Goal: Information Seeking & Learning: Learn about a topic

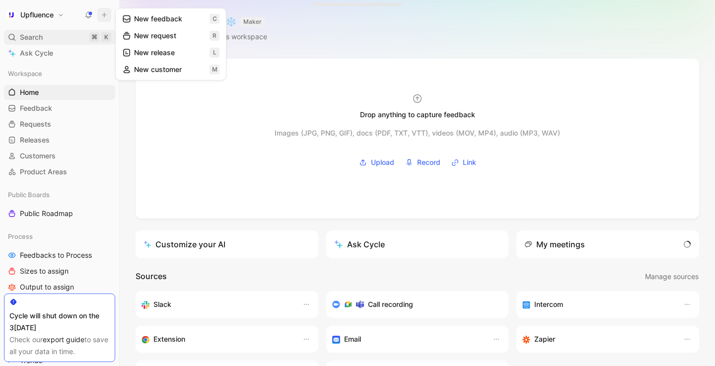
click at [41, 42] on span "Search" at bounding box center [31, 37] width 23 height 12
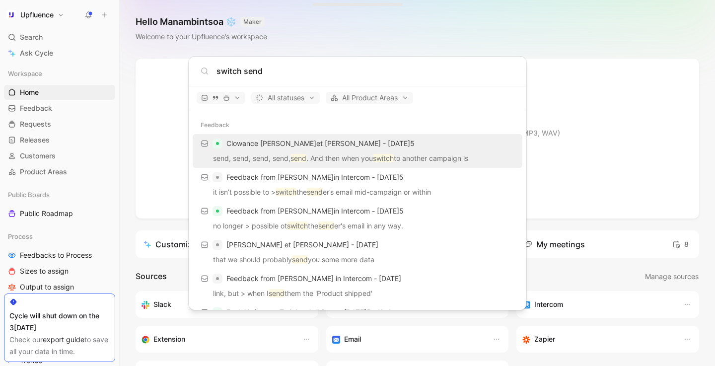
type input "switch send"
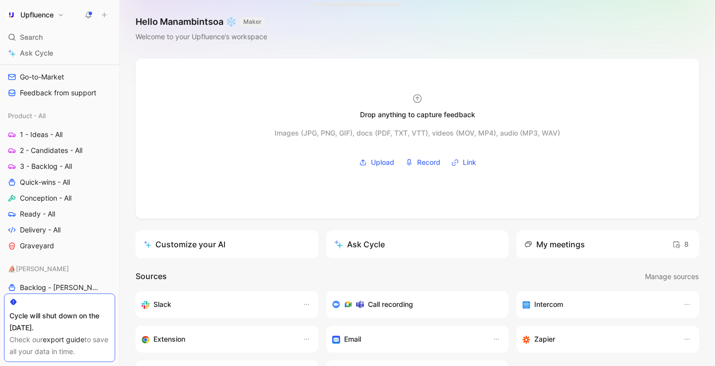
scroll to position [345, 0]
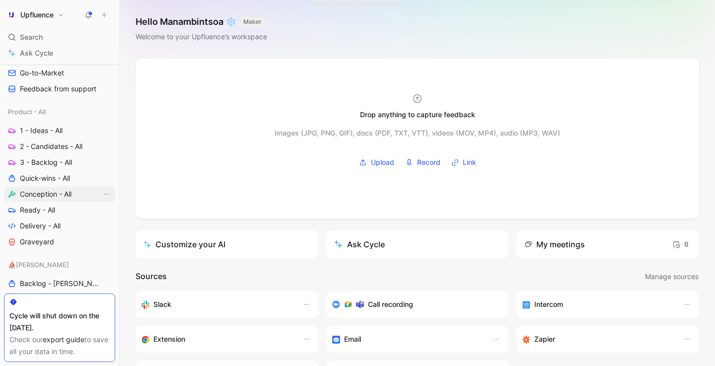
click at [46, 192] on span "Conception - All" at bounding box center [46, 194] width 52 height 10
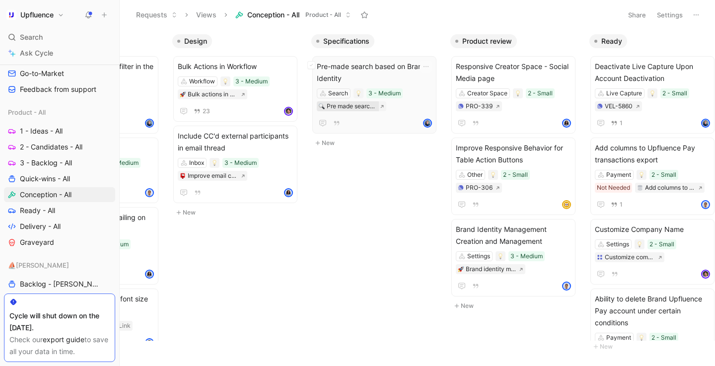
scroll to position [0, 255]
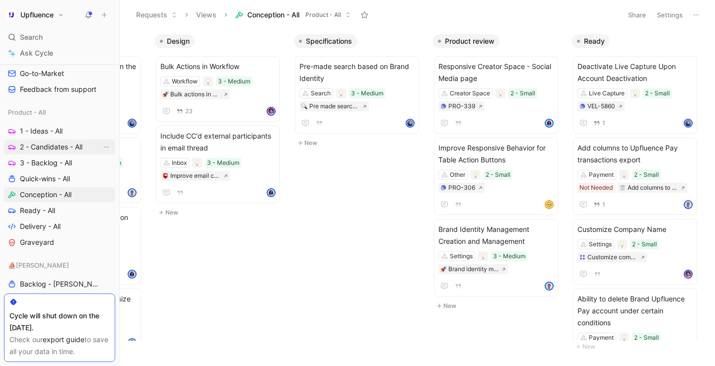
click at [60, 150] on span "2 - Candidates - All" at bounding box center [51, 147] width 63 height 10
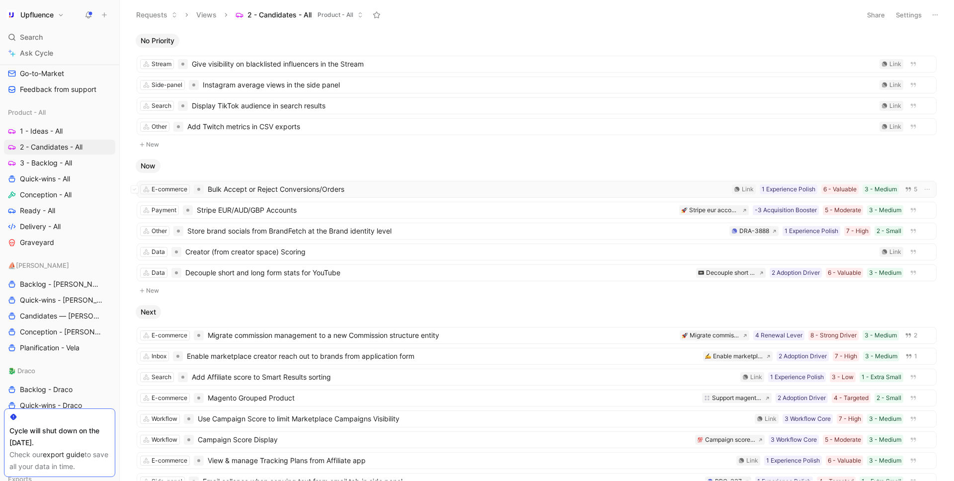
click at [267, 192] on span "Bulk Accept or Reject Conversions/Orders" at bounding box center [468, 189] width 520 height 12
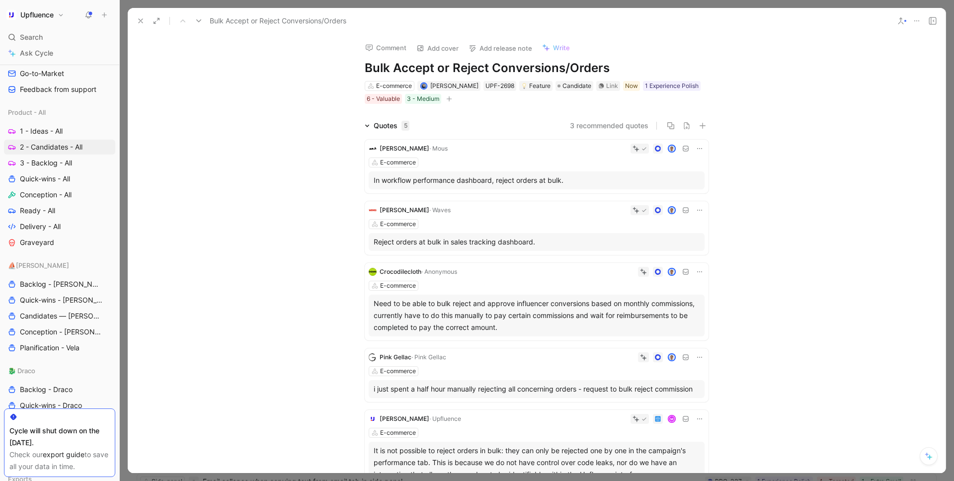
click at [465, 70] on h1 "Bulk Accept or Reject Conversions/Orders" at bounding box center [537, 68] width 344 height 16
copy h1 "Bulk Accept or Reject Conversions/Orders"
click at [616, 87] on div "Link" at bounding box center [612, 86] width 12 height 10
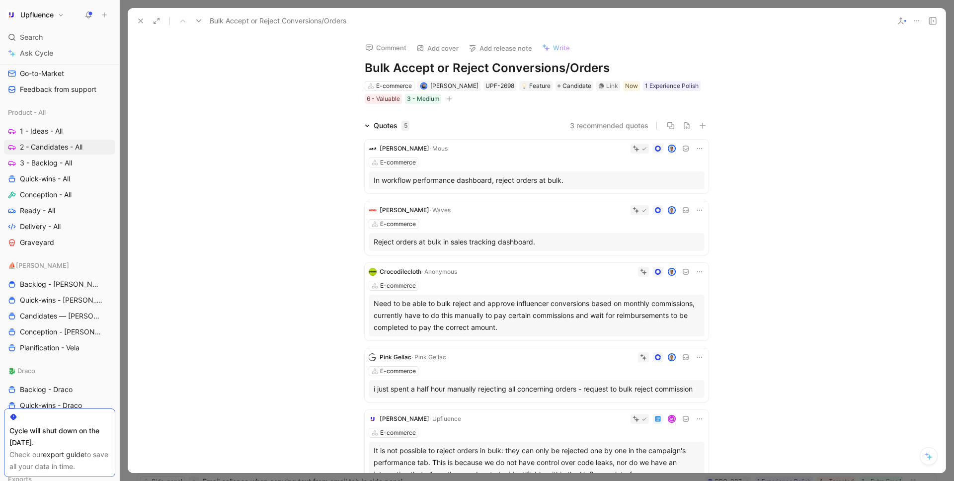
click at [455, 69] on h1 "Bulk Accept or Reject Conversions/Orders" at bounding box center [537, 68] width 344 height 16
copy h1 "Bulk Accept or Reject Conversions/Orders"
click at [615, 87] on div "Link" at bounding box center [612, 86] width 12 height 10
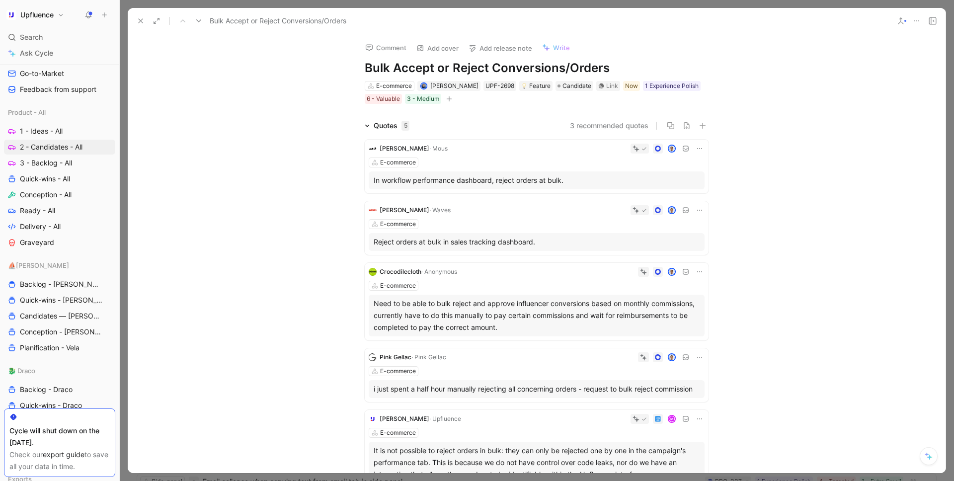
click at [141, 24] on icon at bounding box center [141, 21] width 8 height 8
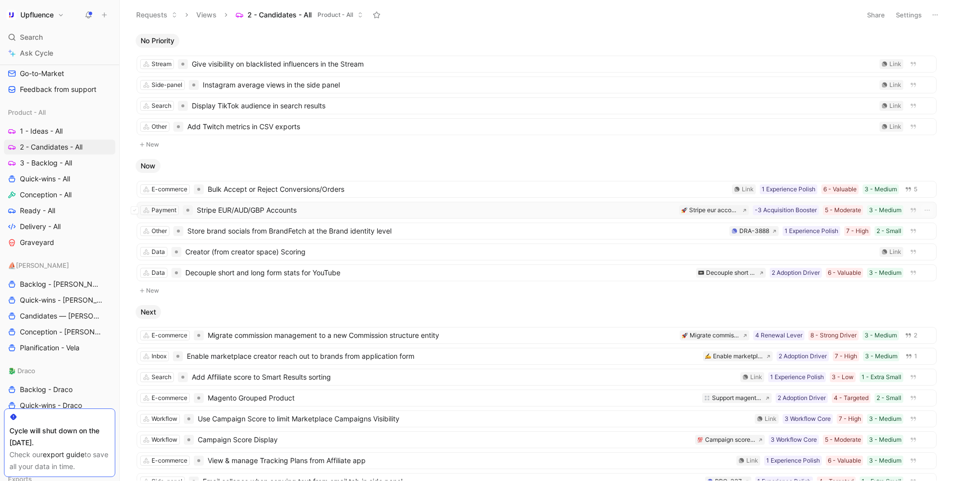
click at [244, 212] on span "Stripe EUR/AUD/GBP Accounts" at bounding box center [436, 210] width 478 height 12
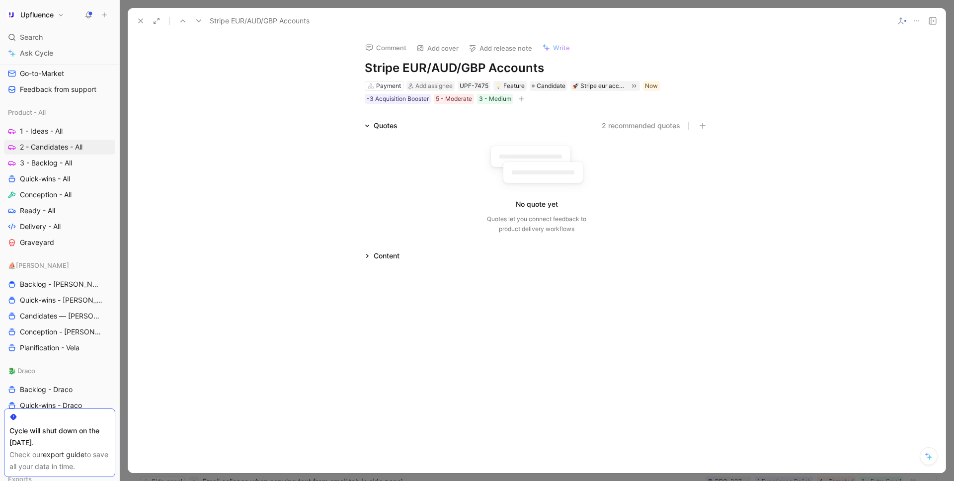
click at [446, 65] on h1 "Stripe EUR/AUD/GBP Accounts" at bounding box center [537, 68] width 344 height 16
copy h1 "Stripe EUR/AUD/GBP Accounts"
click at [139, 20] on icon at bounding box center [141, 21] width 8 height 8
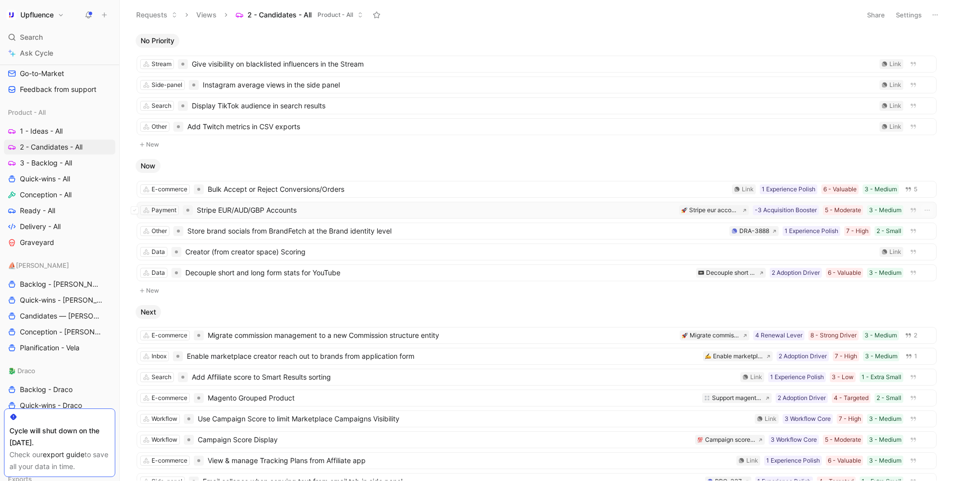
click at [294, 212] on span "Stripe EUR/AUD/GBP Accounts" at bounding box center [436, 210] width 478 height 12
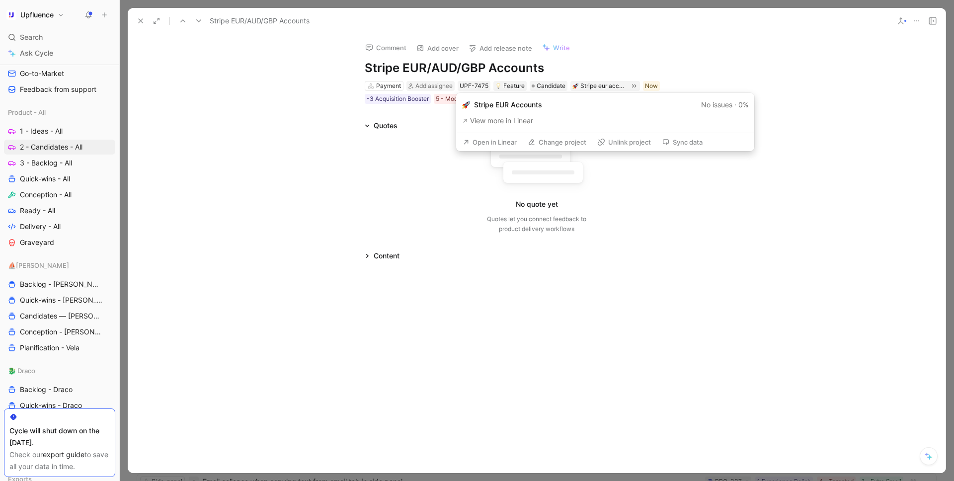
click at [505, 143] on button "Open in Linear" at bounding box center [489, 142] width 63 height 14
click at [505, 144] on button "Open in Linear" at bounding box center [489, 142] width 63 height 14
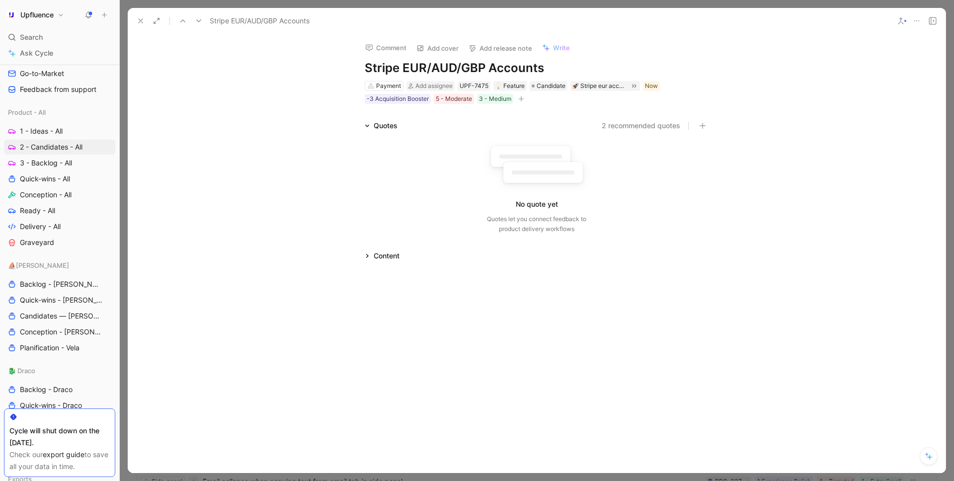
click at [140, 18] on icon at bounding box center [141, 21] width 8 height 8
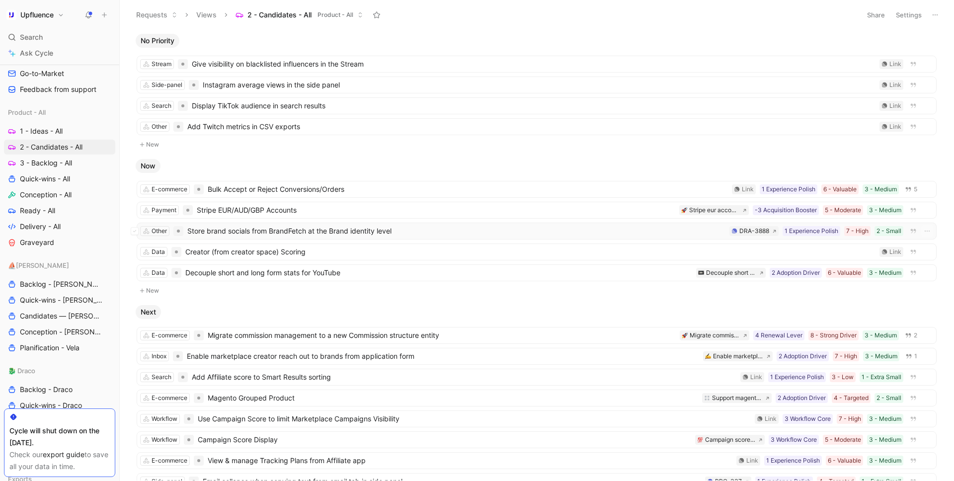
click at [275, 234] on span "Store brand socials from BrandFetch at the Brand identity level" at bounding box center [456, 231] width 538 height 12
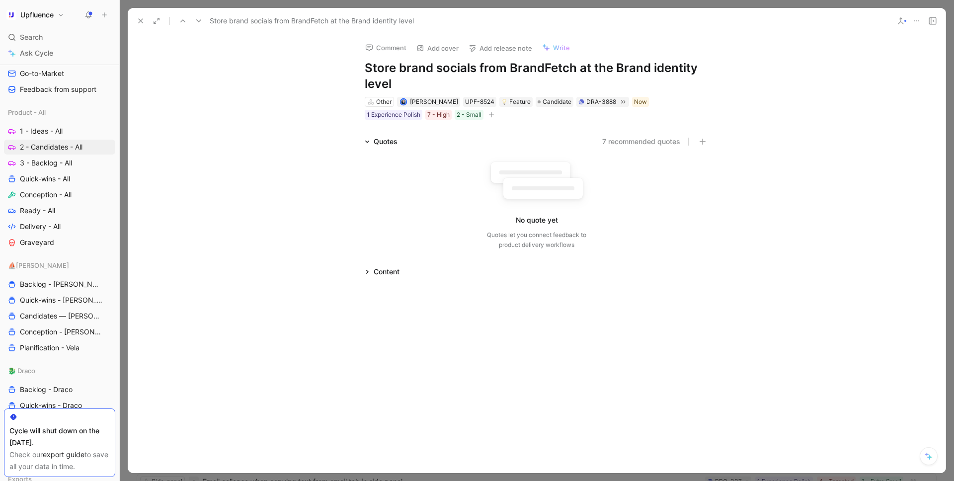
click at [513, 67] on h1 "Store brand socials from BrandFetch at the Brand identity level" at bounding box center [537, 76] width 344 height 32
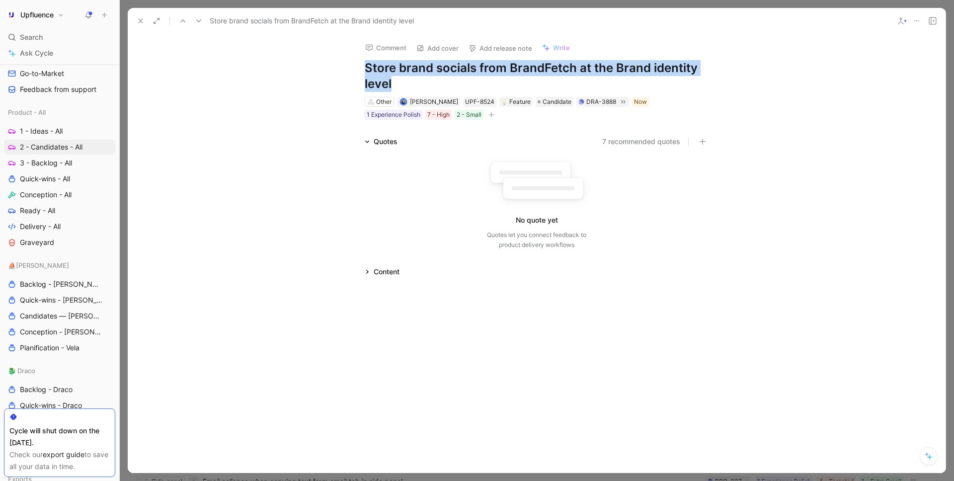
click at [513, 67] on h1 "Store brand socials from BrandFetch at the Brand identity level" at bounding box center [537, 76] width 344 height 32
copy h1 "Store brand socials from BrandFetch at the Brand identity level"
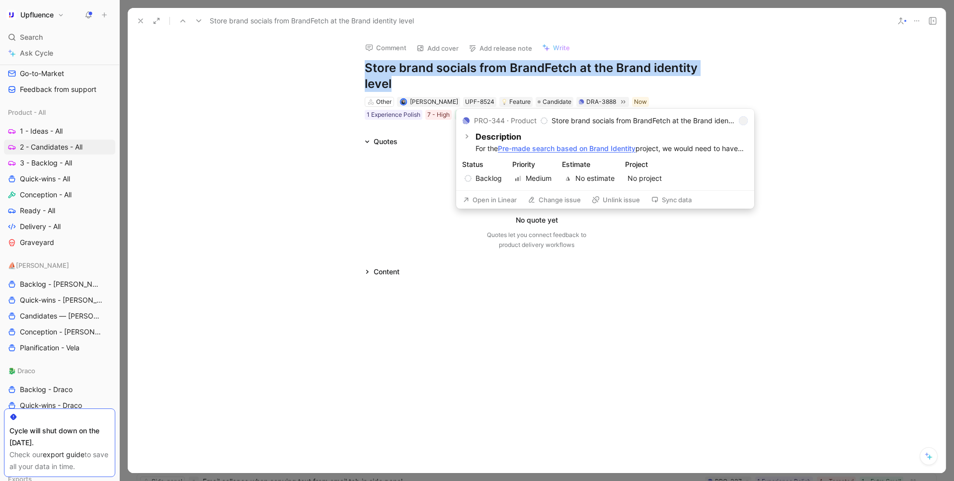
click at [484, 198] on button "Open in Linear" at bounding box center [489, 200] width 63 height 14
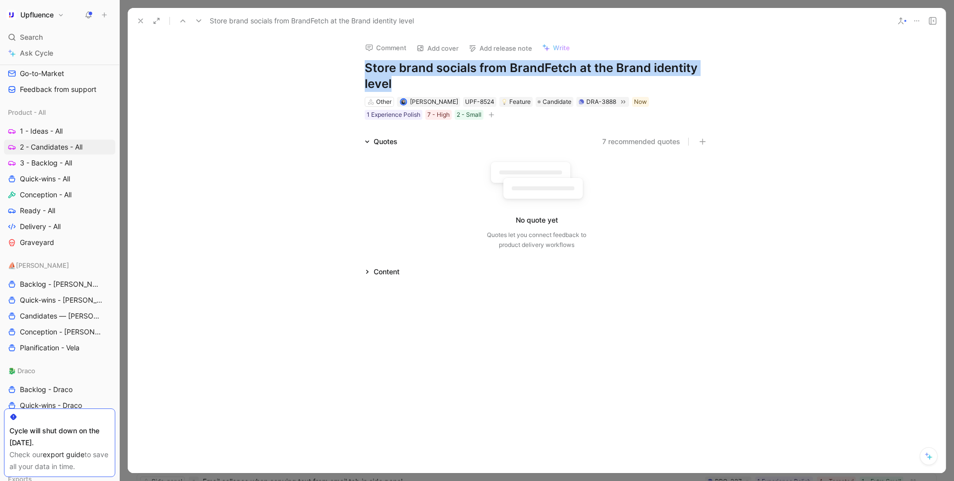
click at [137, 19] on icon at bounding box center [141, 21] width 8 height 8
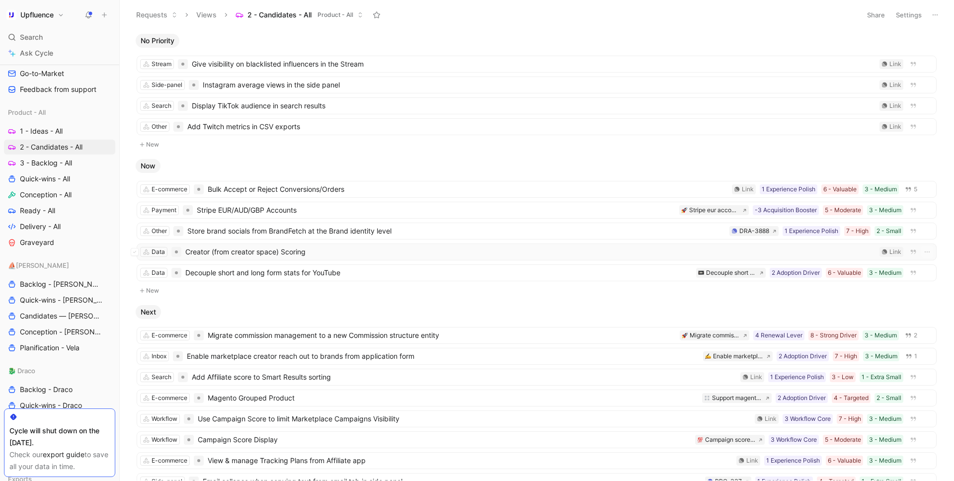
click at [266, 256] on span "Creator (from creator space) Scoring" at bounding box center [530, 252] width 690 height 12
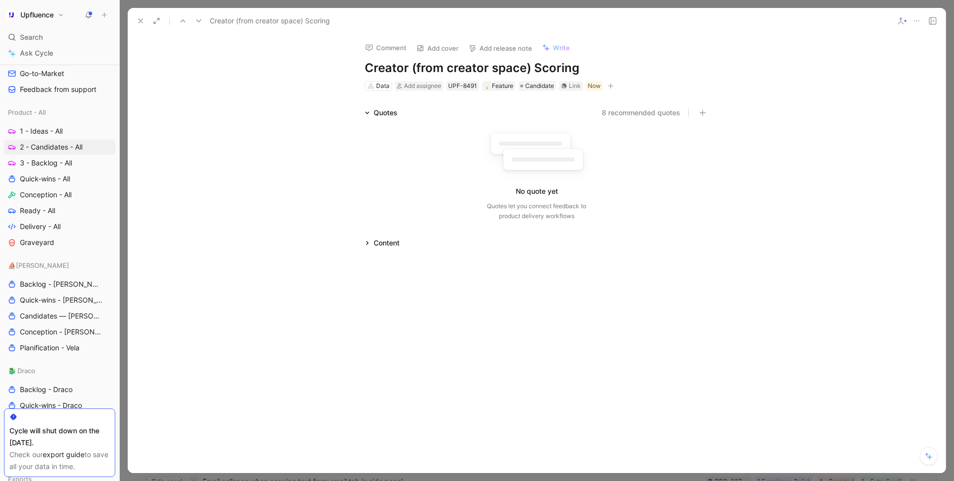
click at [425, 67] on h1 "Creator (from creator space) Scoring" at bounding box center [537, 68] width 344 height 16
copy h1 "Creator (from creator space) Scoring"
click at [141, 21] on use at bounding box center [141, 21] width 4 height 4
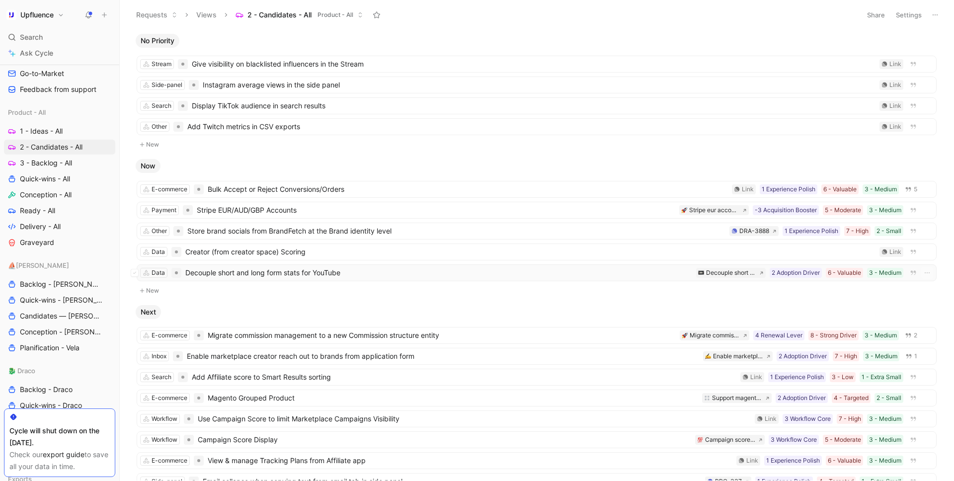
click at [287, 273] on span "Decouple short and long form stats for YouTube" at bounding box center [438, 273] width 507 height 12
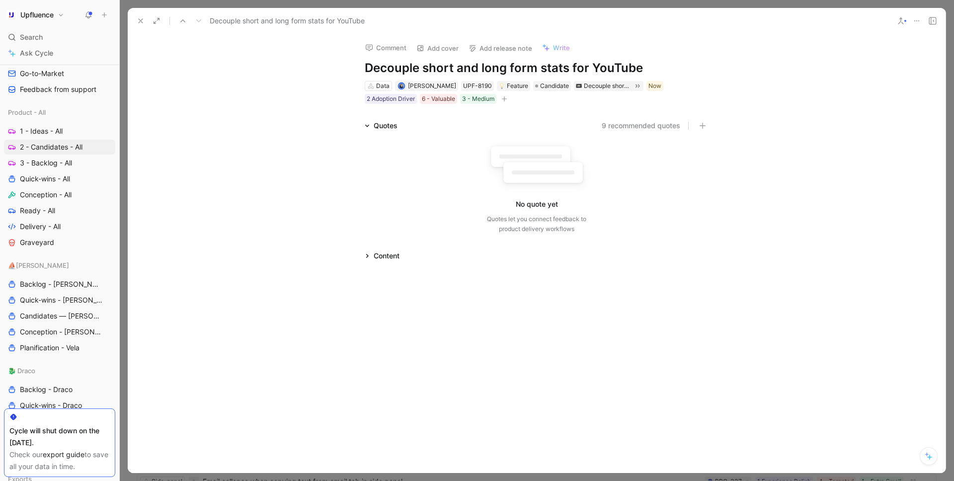
click at [416, 70] on h1 "Decouple short and long form stats for YouTube" at bounding box center [537, 68] width 344 height 16
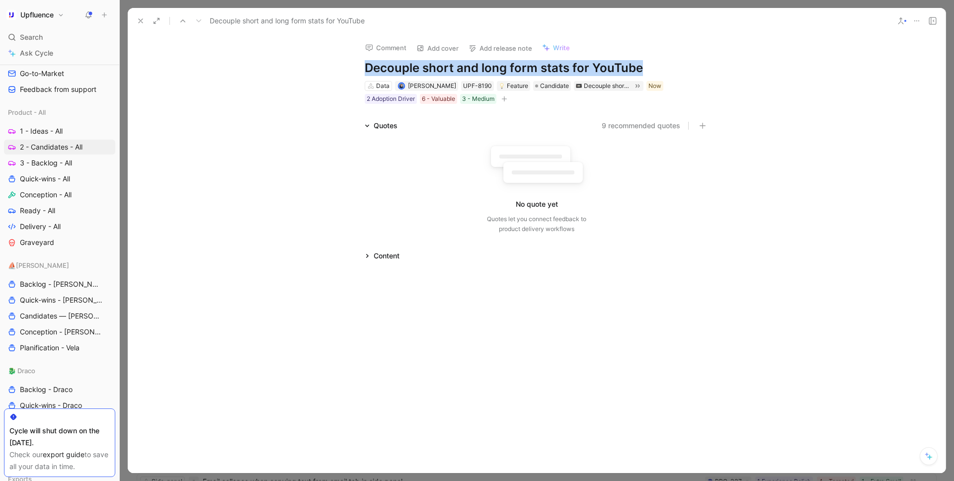
click at [416, 70] on h1 "Decouple short and long form stats for YouTube" at bounding box center [537, 68] width 344 height 16
copy h1 "Decouple short and long form stats for YouTube"
click at [634, 86] on button at bounding box center [637, 86] width 11 height 10
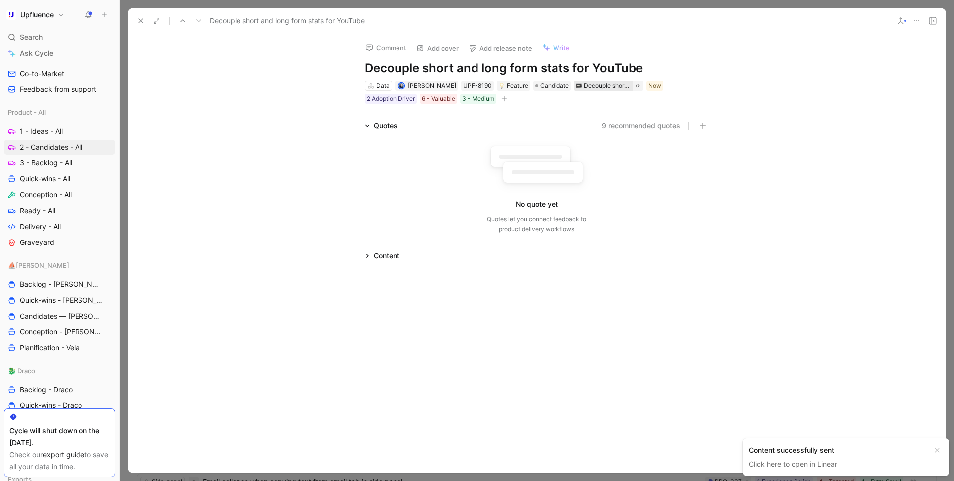
click at [625, 87] on div "Decouple short and long form stats for youtube" at bounding box center [607, 86] width 47 height 10
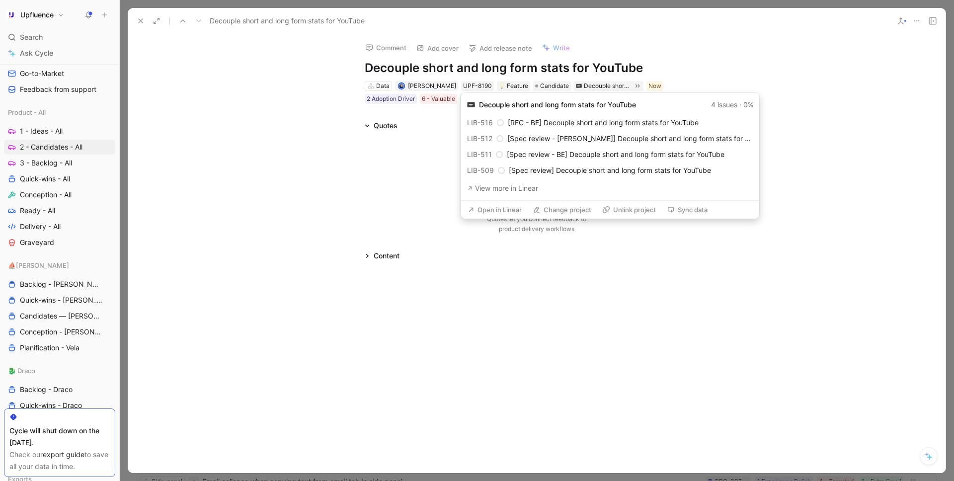
click at [494, 209] on button "Open in Linear" at bounding box center [494, 210] width 63 height 14
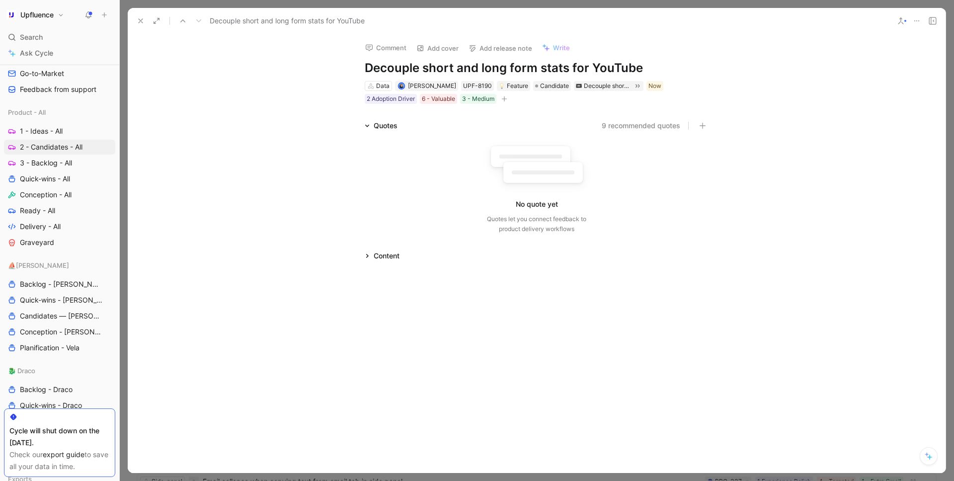
click at [142, 21] on icon at bounding box center [141, 21] width 8 height 8
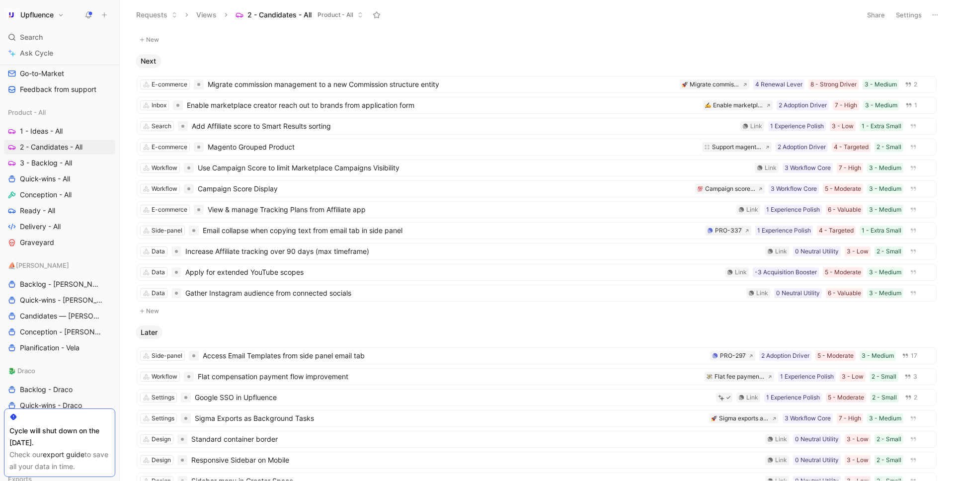
scroll to position [235, 0]
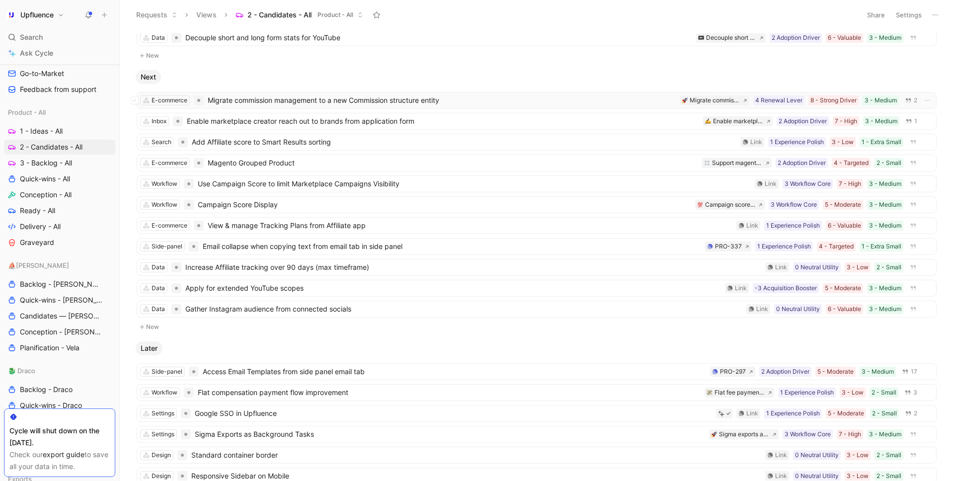
click at [266, 103] on span "Migrate commission management to a new Commission structure entity" at bounding box center [442, 100] width 468 height 12
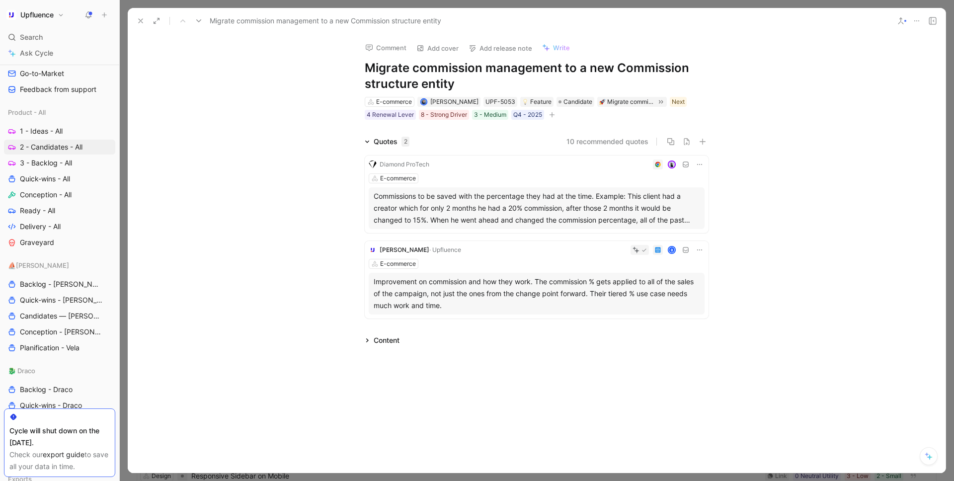
click at [438, 72] on h1 "Migrate commission management to a new Commission structure entity" at bounding box center [537, 76] width 344 height 32
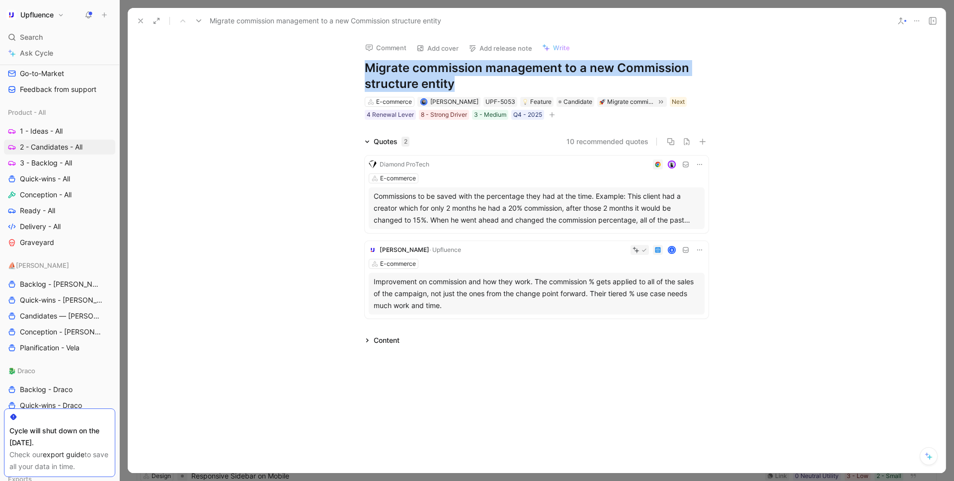
click at [438, 72] on h1 "Migrate commission management to a new Commission structure entity" at bounding box center [537, 76] width 344 height 32
copy h1 "Migrate commission management to a new Commission structure entity"
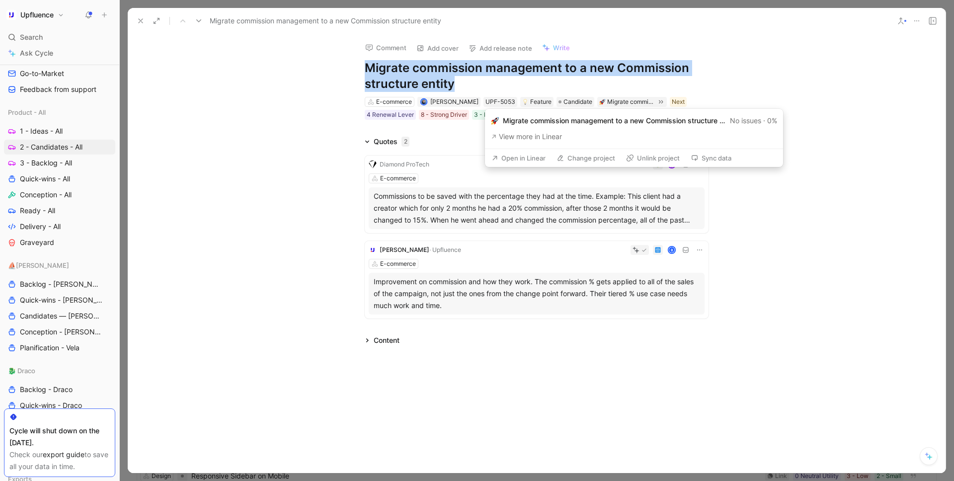
click at [525, 155] on button "Open in Linear" at bounding box center [518, 158] width 63 height 14
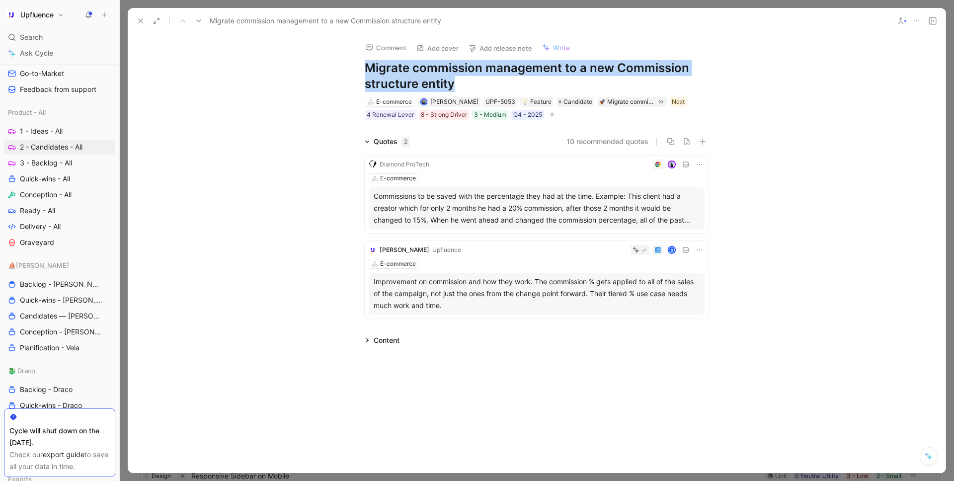
click at [140, 20] on icon at bounding box center [141, 21] width 8 height 8
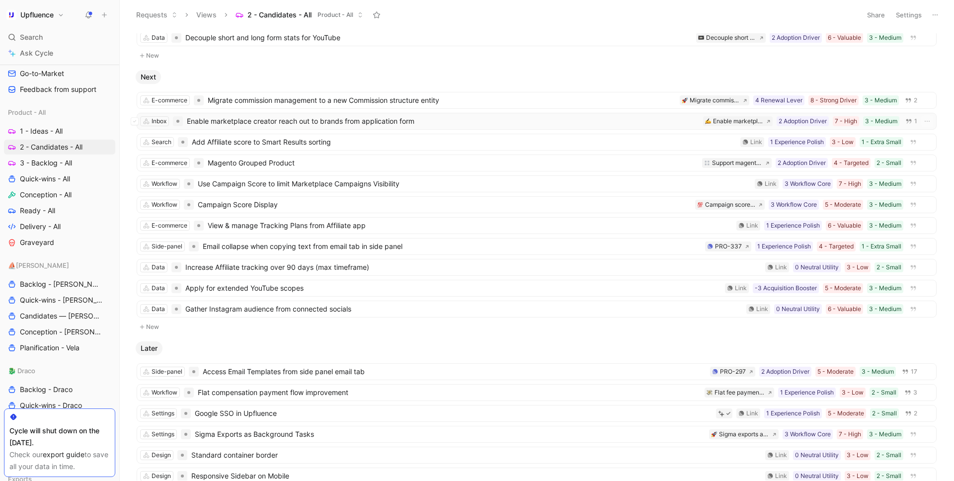
click at [244, 120] on span "Enable marketplace creator reach out to brands from application form" at bounding box center [443, 121] width 512 height 12
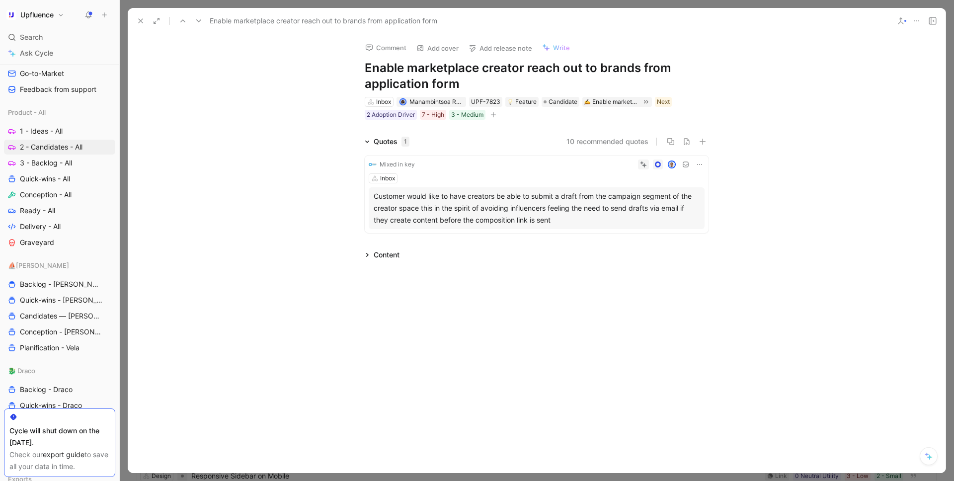
click at [460, 72] on h1 "Enable marketplace creator reach out to brands from application form" at bounding box center [537, 76] width 344 height 32
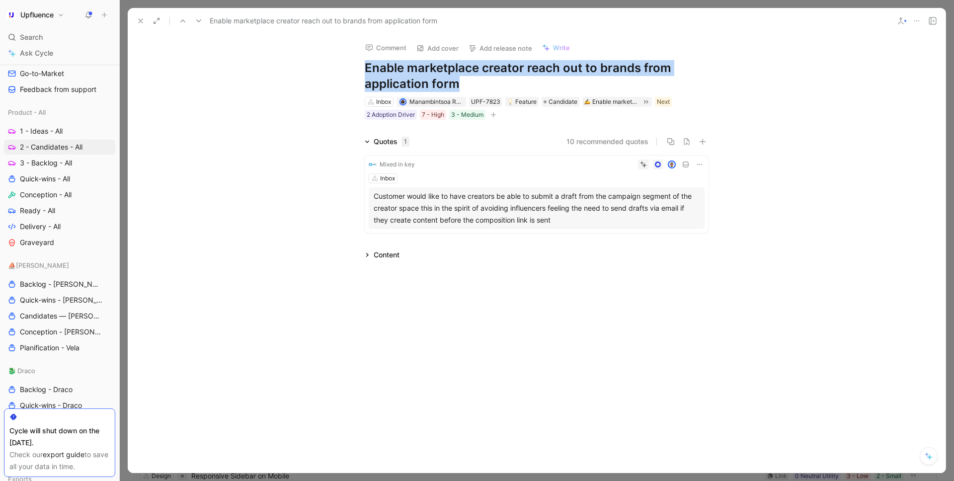
click at [460, 72] on h1 "Enable marketplace creator reach out to brands from application form" at bounding box center [537, 76] width 344 height 32
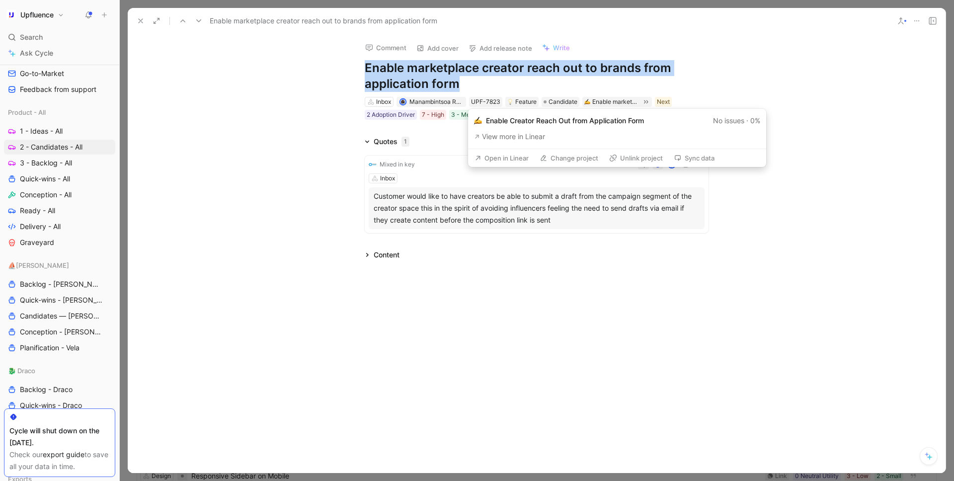
click at [520, 160] on button "Open in Linear" at bounding box center [501, 158] width 63 height 14
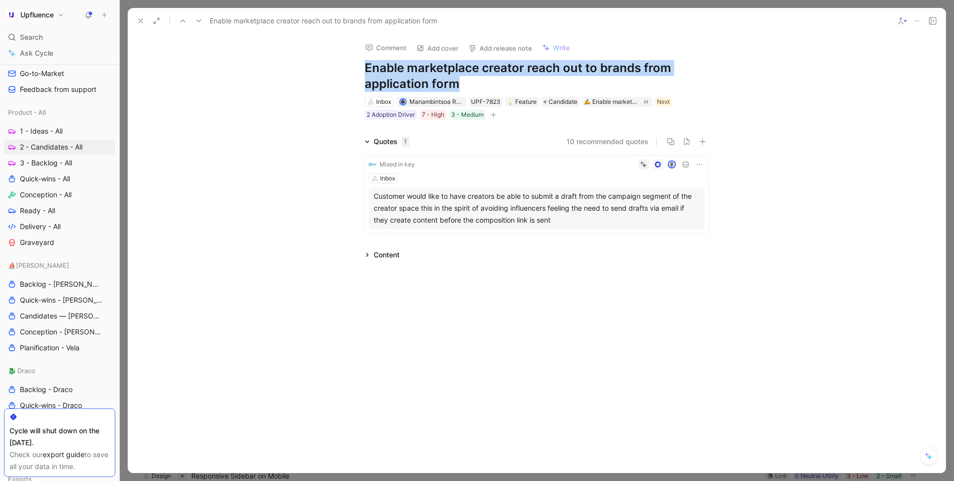
click at [142, 18] on icon at bounding box center [141, 21] width 8 height 8
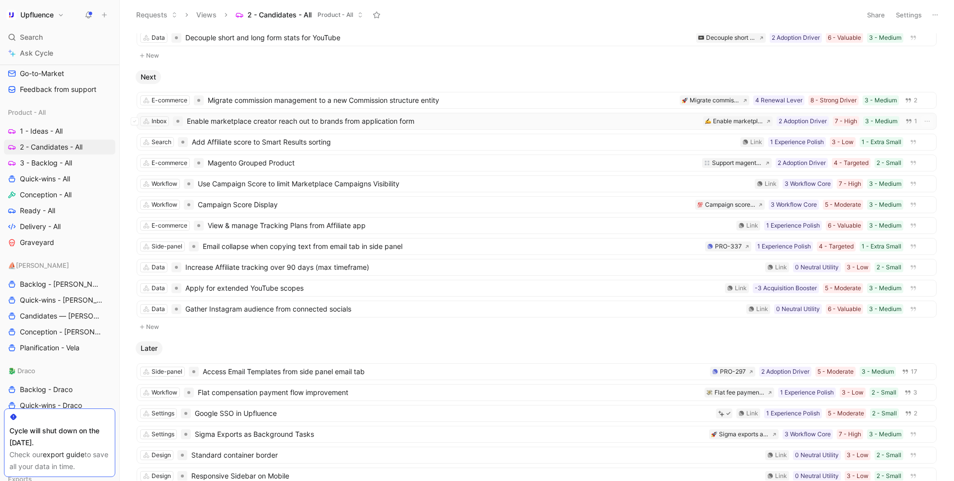
click at [223, 119] on span "Enable marketplace creator reach out to brands from application form" at bounding box center [443, 121] width 512 height 12
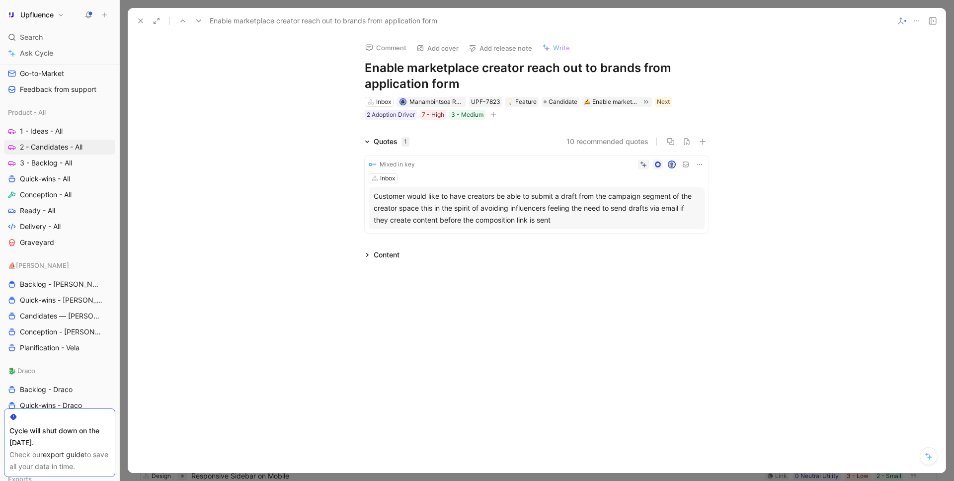
click at [137, 23] on icon at bounding box center [141, 21] width 8 height 8
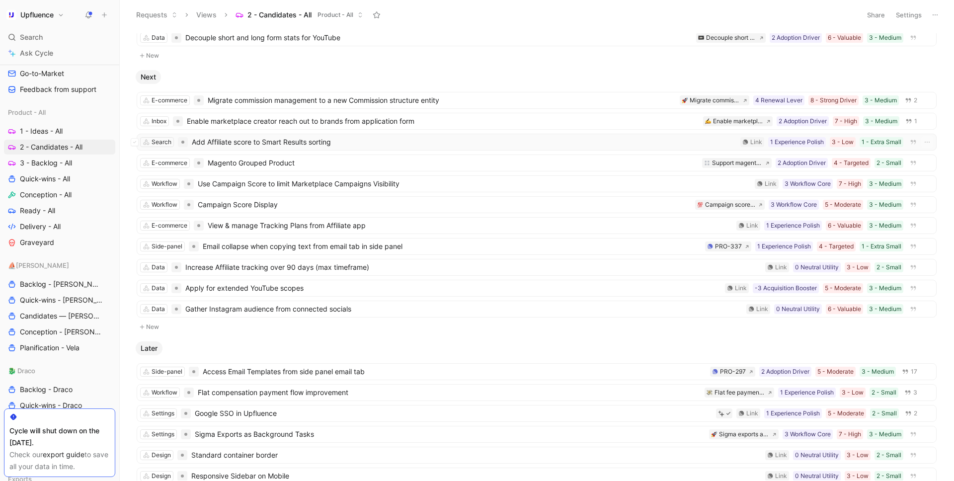
click at [275, 148] on div "Search Add Affiliate score to Smart Results sorting 1 - Extra Small 3 - Low 1 E…" at bounding box center [537, 142] width 800 height 17
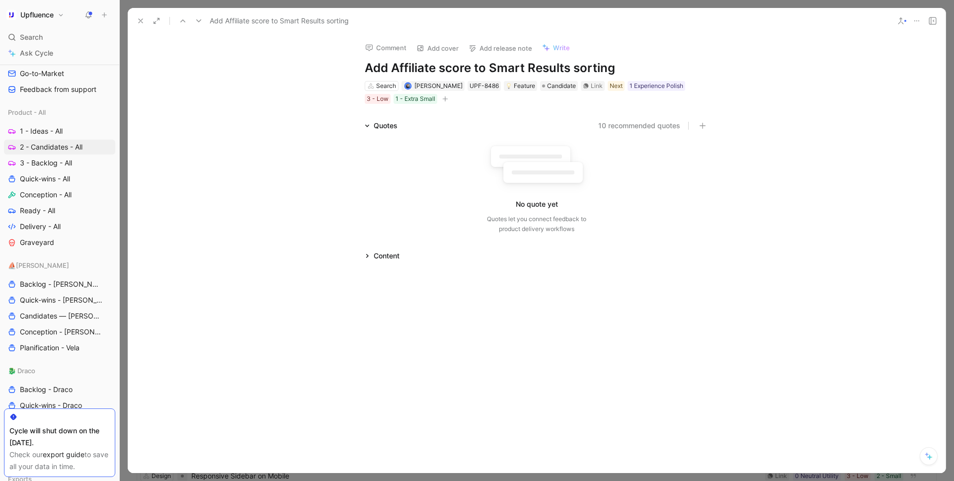
click at [430, 69] on h1 "Add Affiliate score to Smart Results sorting" at bounding box center [537, 68] width 344 height 16
copy h1 "Add Affiliate score to Smart Results sorting"
click at [140, 23] on icon at bounding box center [141, 21] width 8 height 8
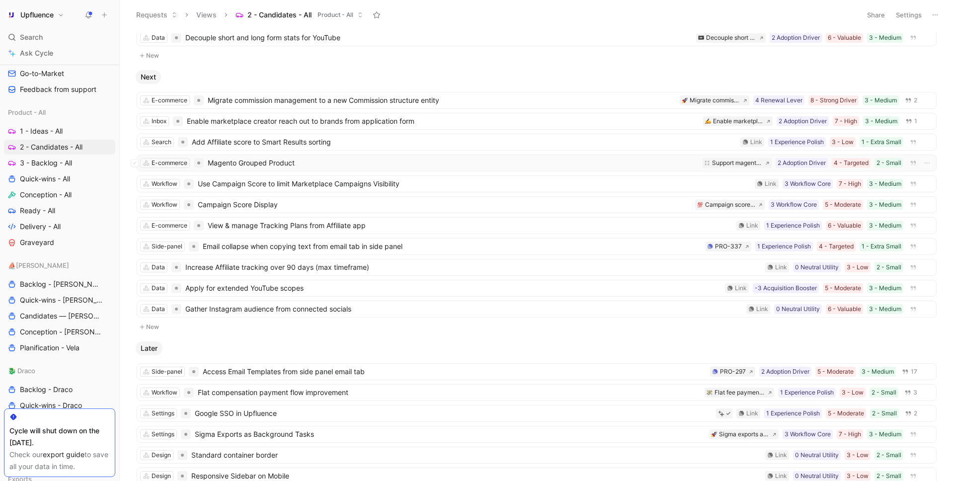
click at [299, 169] on div "E-commerce Magento Grouped Product 2 - Small 4 - Targeted 2 Adoption Driver Sup…" at bounding box center [537, 162] width 800 height 17
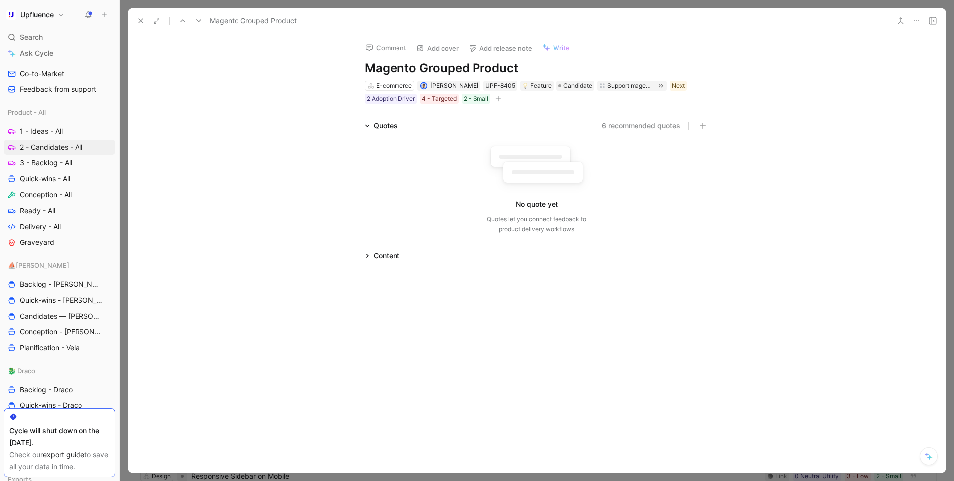
click at [440, 68] on h1 "Magento Grouped Product" at bounding box center [537, 68] width 344 height 16
copy h1 "Magento Grouped Product"
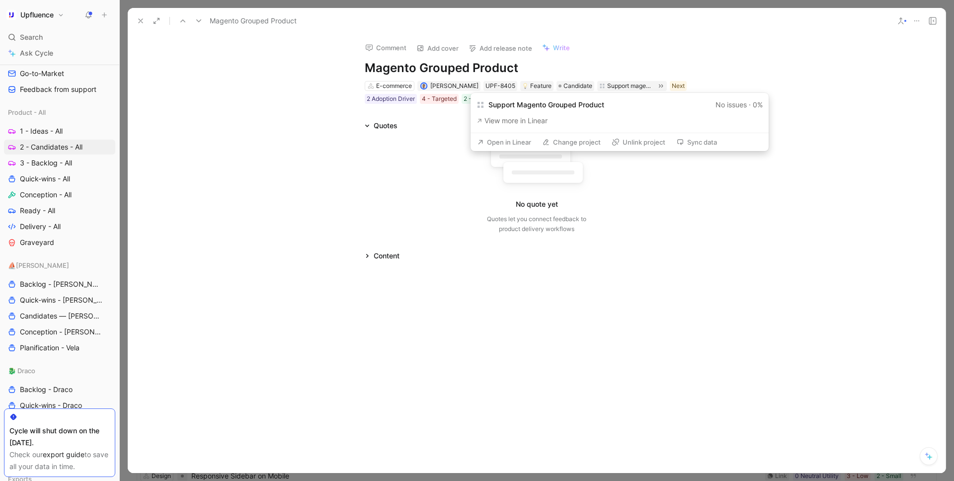
click at [520, 140] on button "Open in Linear" at bounding box center [503, 142] width 63 height 14
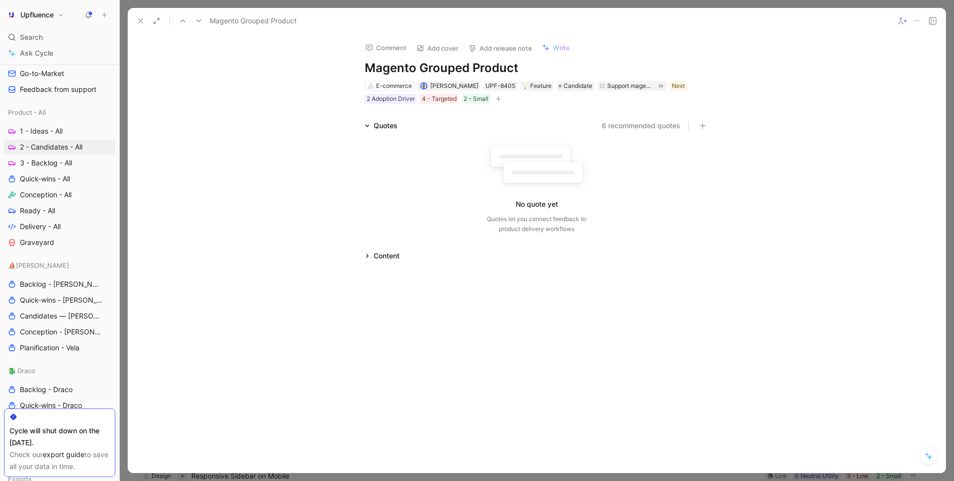
click at [139, 21] on icon at bounding box center [141, 21] width 8 height 8
click at [139, 21] on button "Requests" at bounding box center [157, 14] width 50 height 15
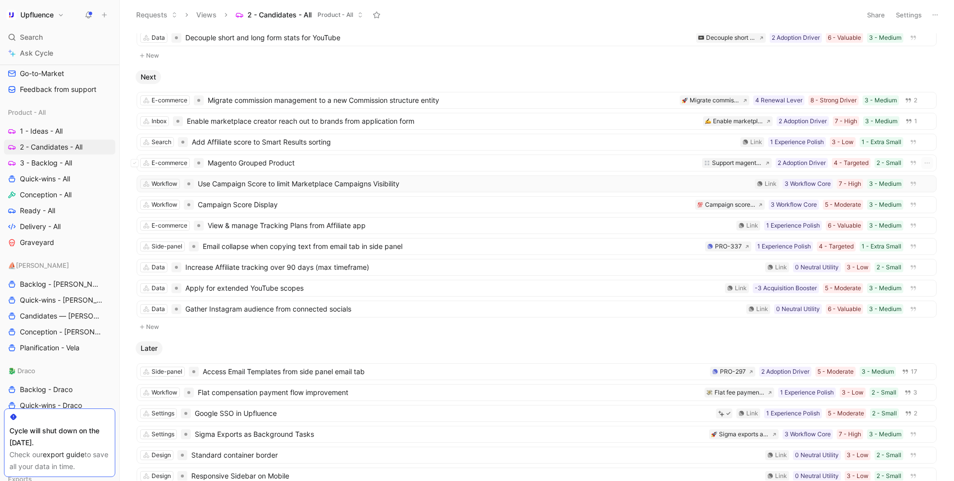
click at [288, 187] on span "Use Campaign Score to limit Marketplace Campaigns Visibility" at bounding box center [474, 184] width 553 height 12
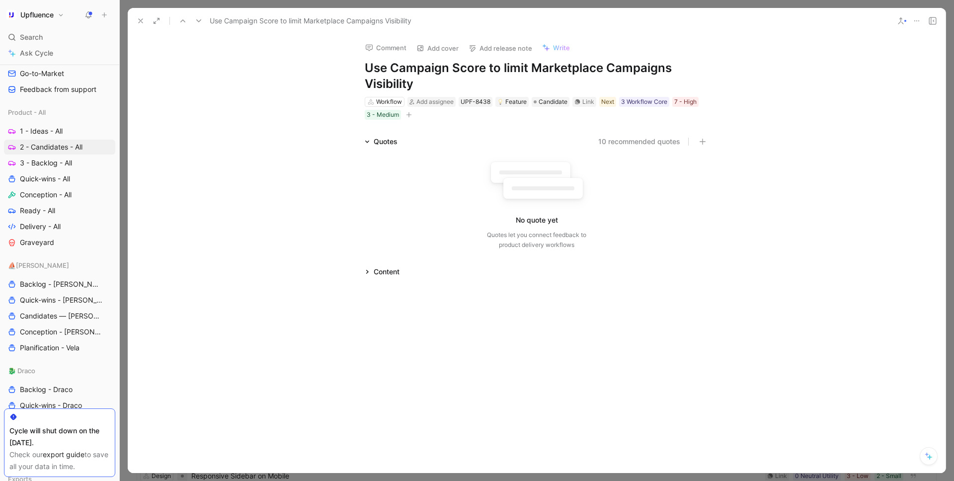
click at [428, 70] on h1 "Use Campaign Score to limit Marketplace Campaigns Visibility" at bounding box center [537, 76] width 344 height 32
copy h1 "Use Campaign Score to limit Marketplace Campaigns Visibility"
click at [139, 21] on icon at bounding box center [141, 21] width 8 height 8
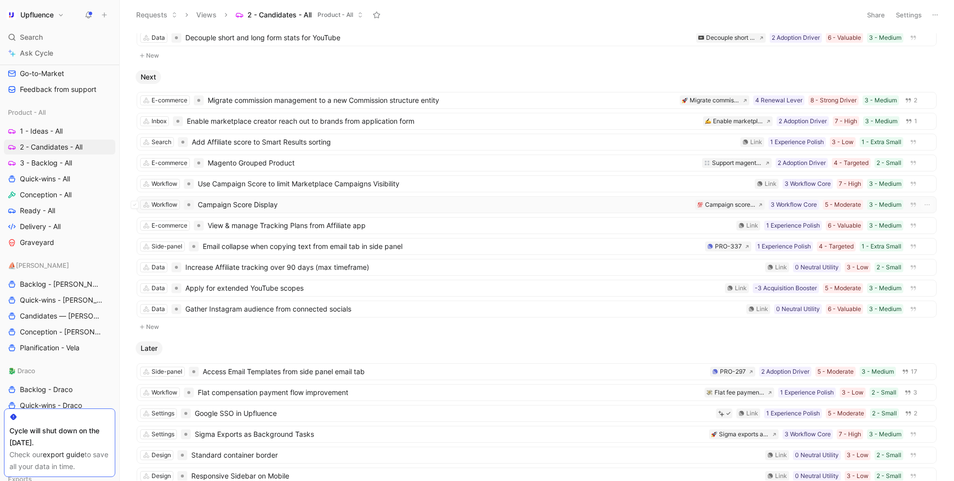
click at [271, 208] on span "Campaign Score Display" at bounding box center [444, 205] width 493 height 12
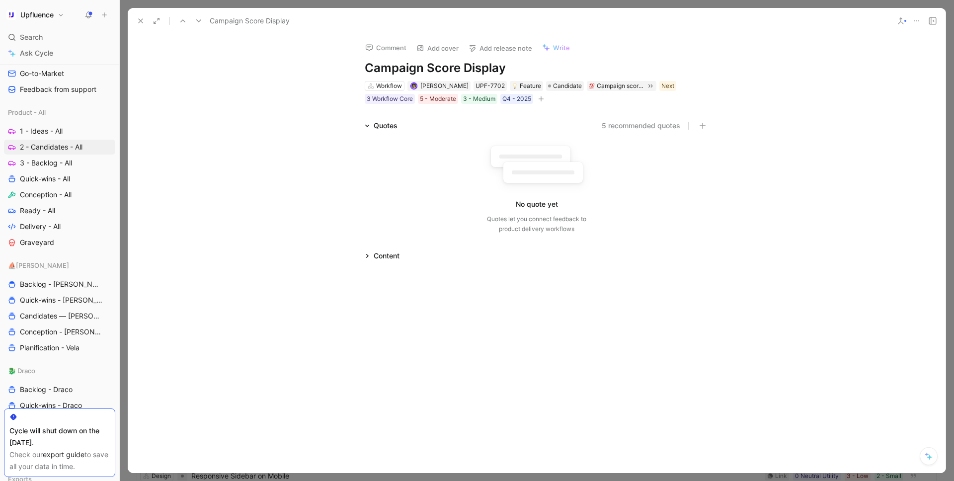
click at [424, 71] on h1 "Campaign Score Display" at bounding box center [537, 68] width 344 height 16
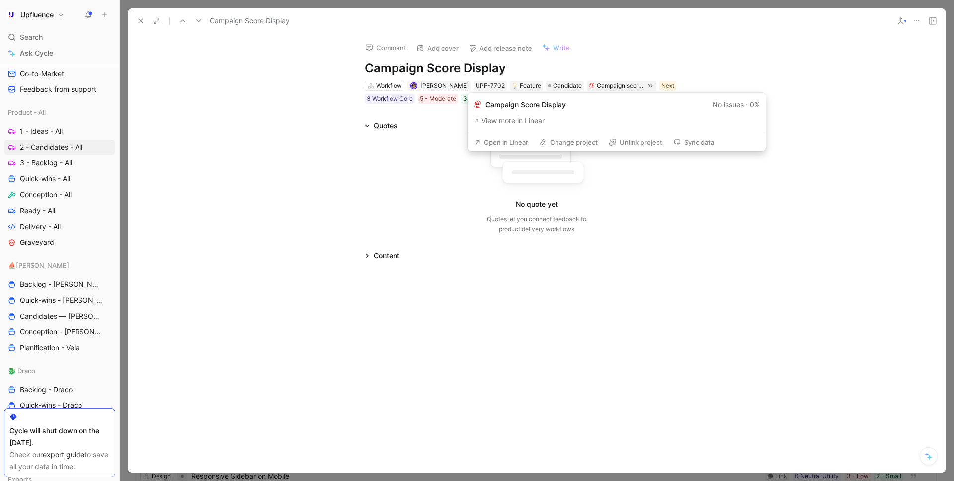
click at [515, 142] on button "Open in Linear" at bounding box center [500, 142] width 63 height 14
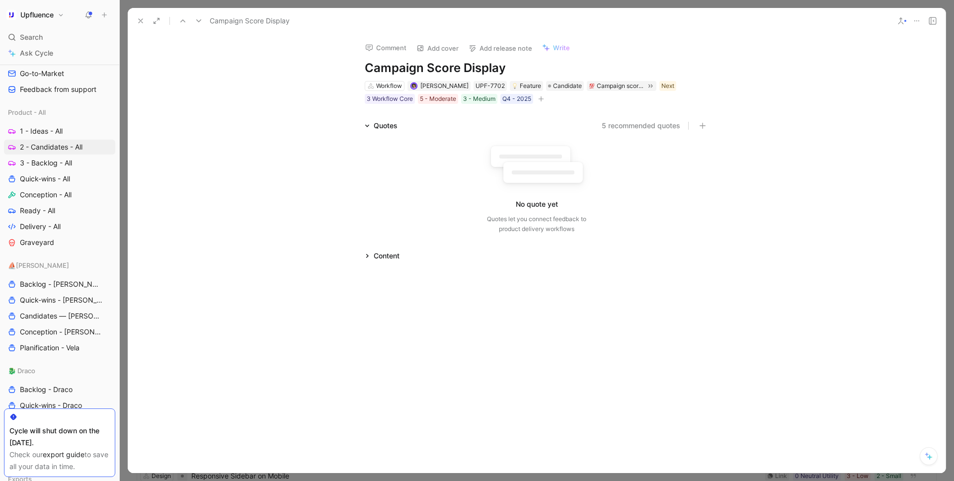
click at [141, 20] on use at bounding box center [141, 21] width 4 height 4
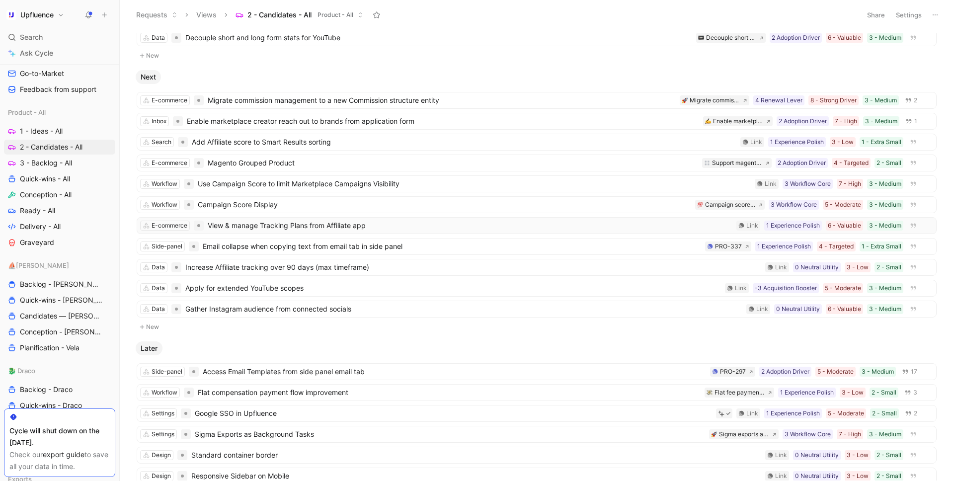
click at [294, 228] on span "View & manage Tracking Plans from Affiliate app" at bounding box center [470, 226] width 524 height 12
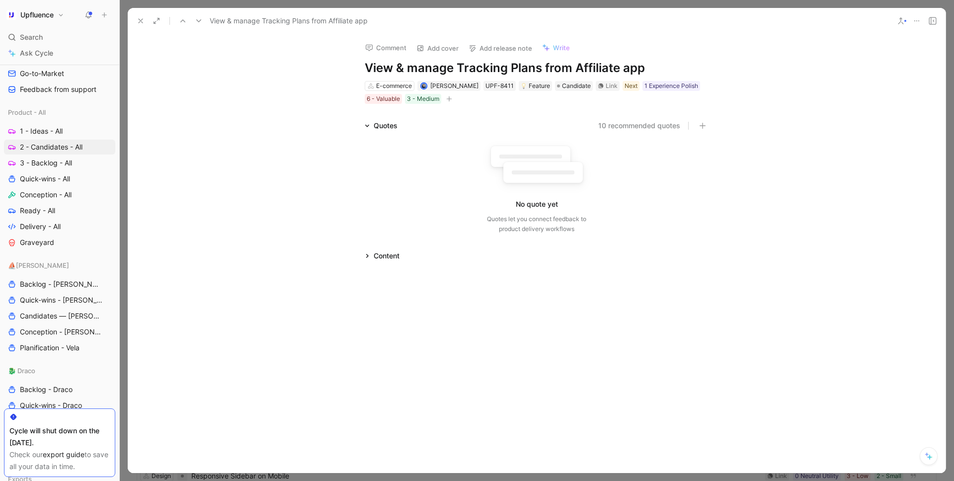
click at [491, 68] on h1 "View & manage Tracking Plans from Affiliate app" at bounding box center [537, 68] width 344 height 16
click at [140, 20] on use at bounding box center [141, 21] width 4 height 4
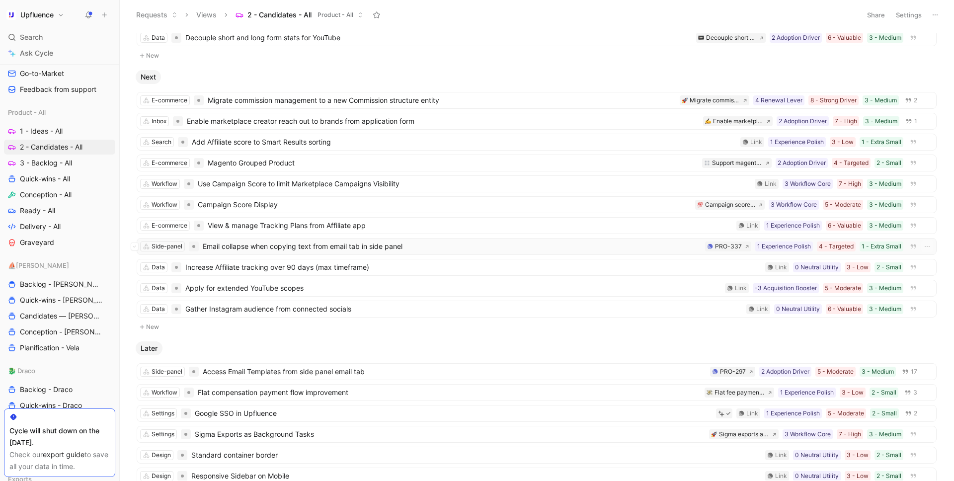
click at [294, 249] on span "Email collapse when copying text from email tab in side panel" at bounding box center [452, 246] width 498 height 12
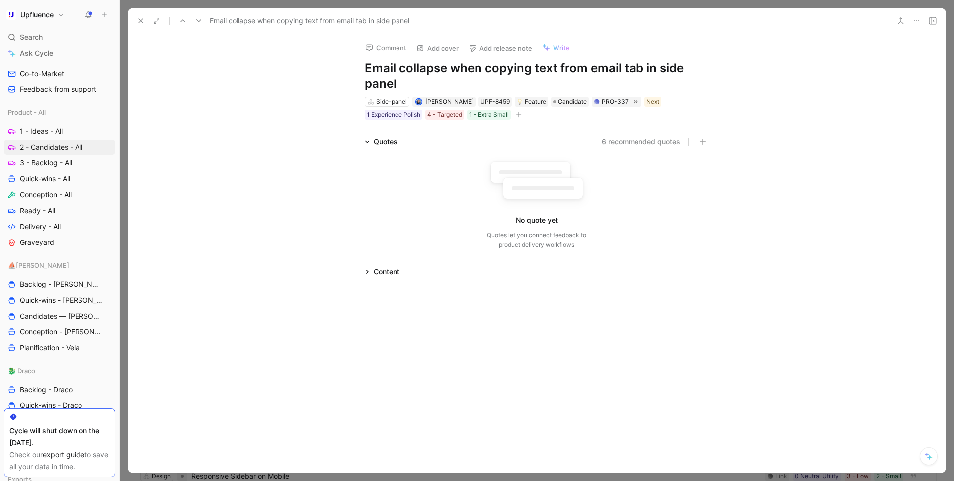
click at [445, 71] on h1 "Email collapse when copying text from email tab in side panel" at bounding box center [537, 76] width 344 height 32
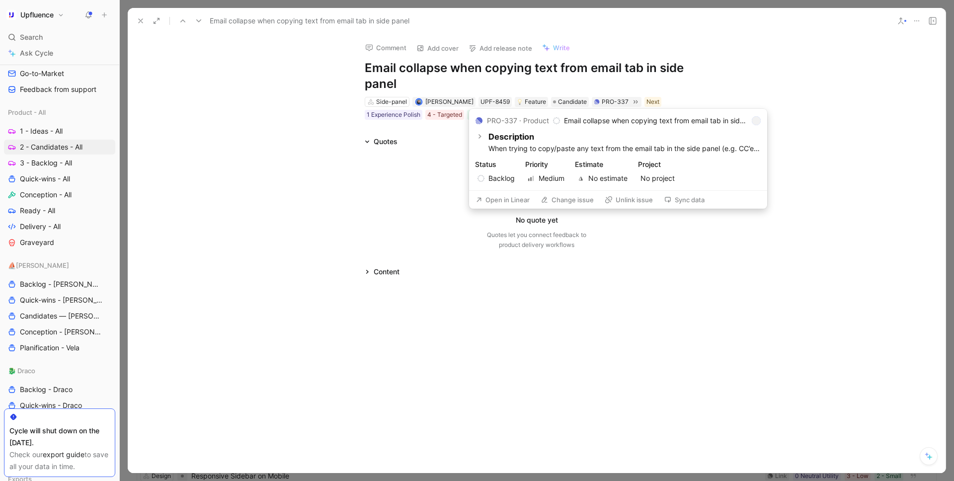
click at [514, 201] on button "Open in Linear" at bounding box center [502, 200] width 63 height 14
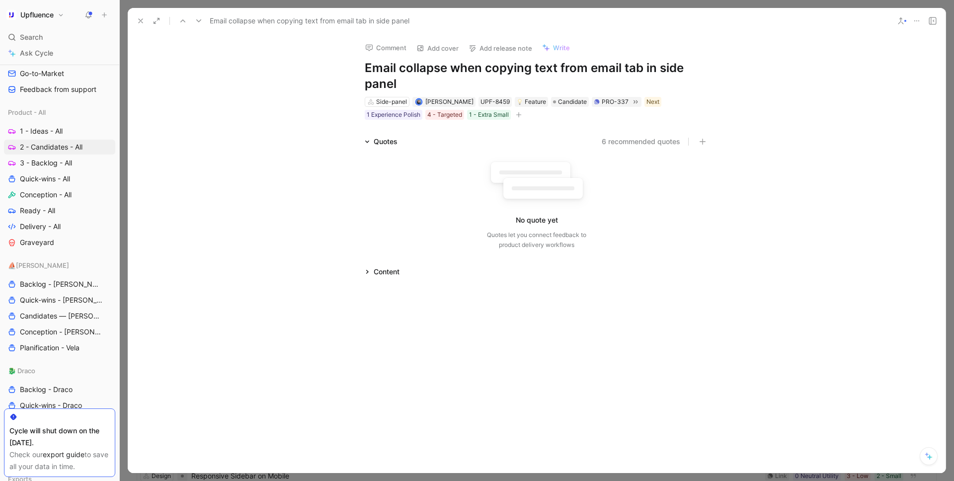
scroll to position [235, 0]
click at [553, 366] on div "Comment Add cover Add release note Write Email collapse when copying text from …" at bounding box center [537, 253] width 818 height 439
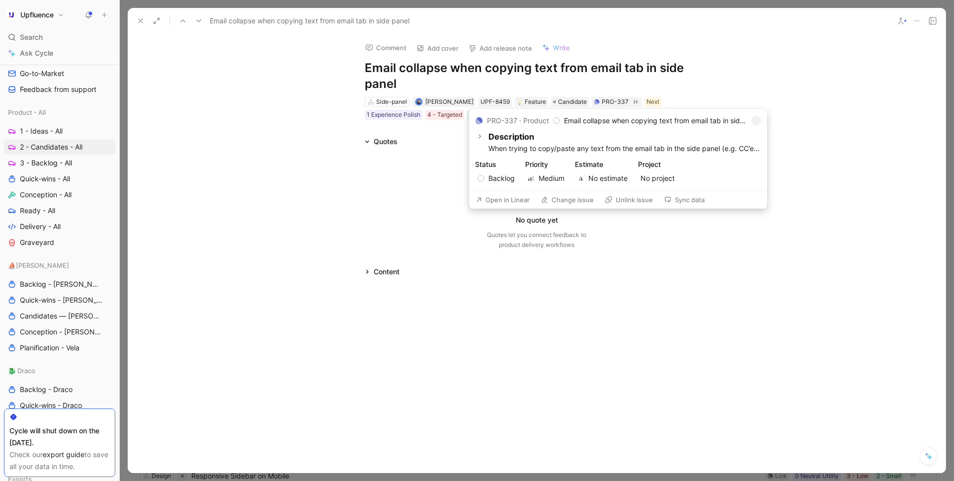
click at [509, 199] on button "Open in Linear" at bounding box center [502, 200] width 63 height 14
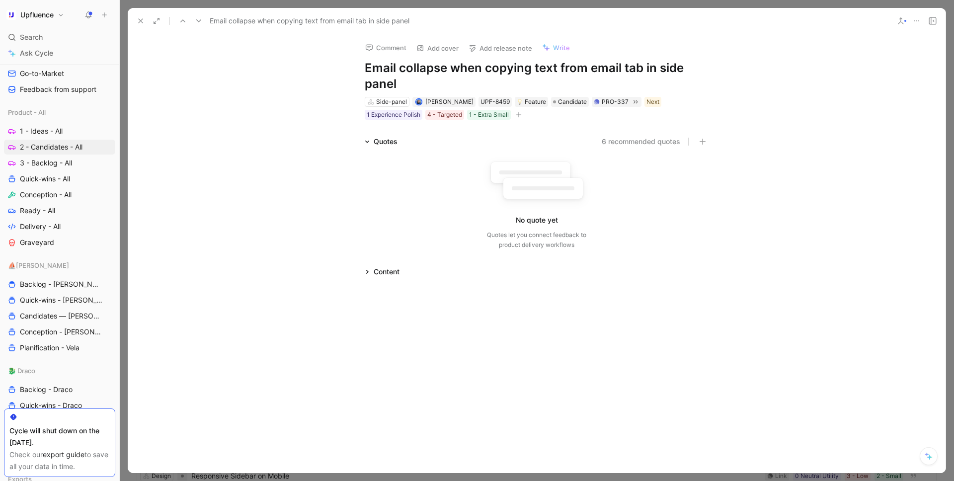
click at [134, 22] on button at bounding box center [141, 21] width 14 height 14
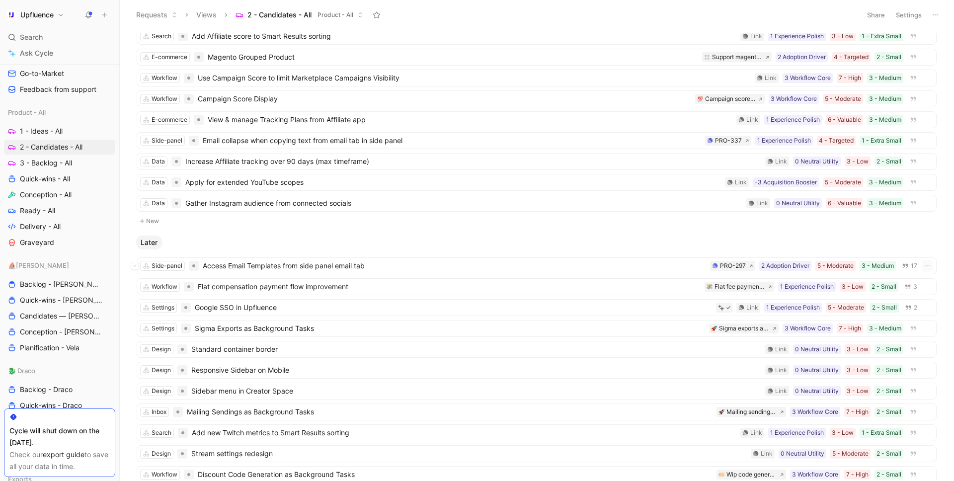
scroll to position [327, 0]
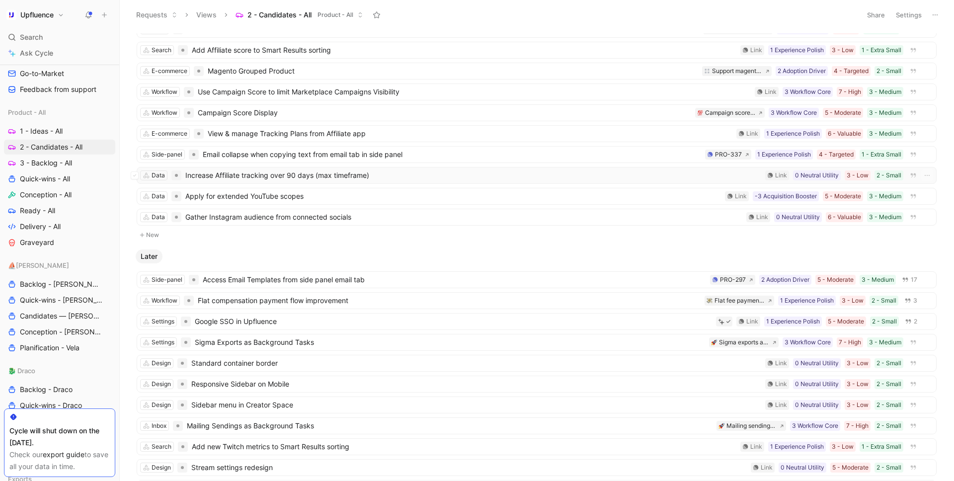
click at [266, 180] on span "Increase Affiliate tracking over 90 days (max timeframe)" at bounding box center [473, 175] width 576 height 12
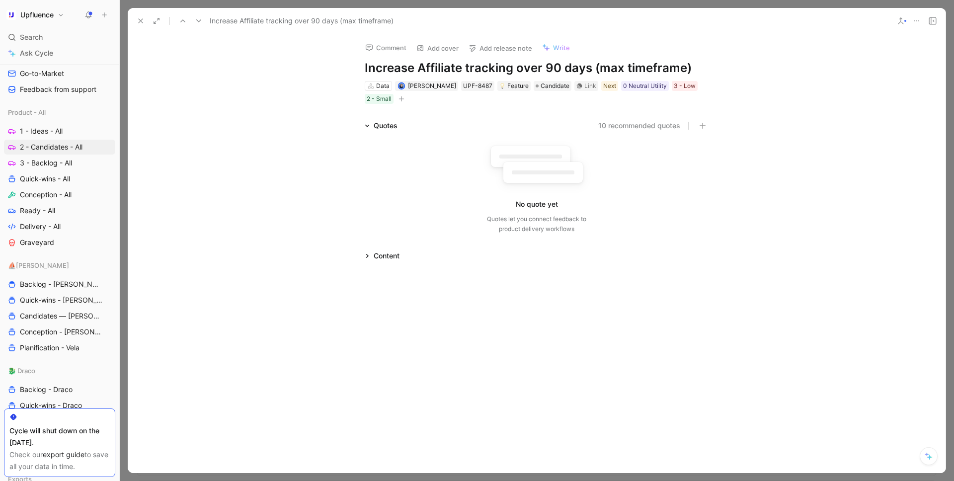
click at [404, 75] on h1 "Increase Affiliate tracking over 90 days (max timeframe)" at bounding box center [537, 68] width 344 height 16
click at [140, 22] on icon at bounding box center [141, 21] width 8 height 8
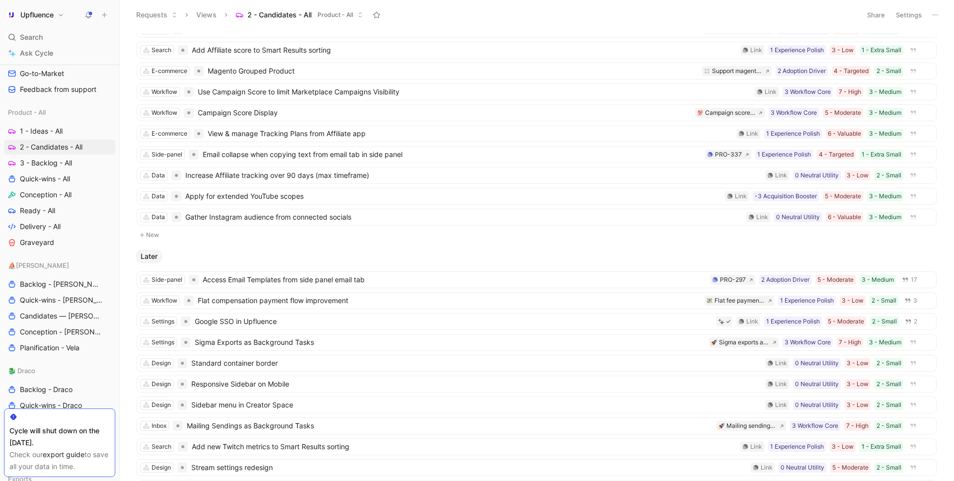
click at [311, 231] on button "New" at bounding box center [537, 235] width 802 height 12
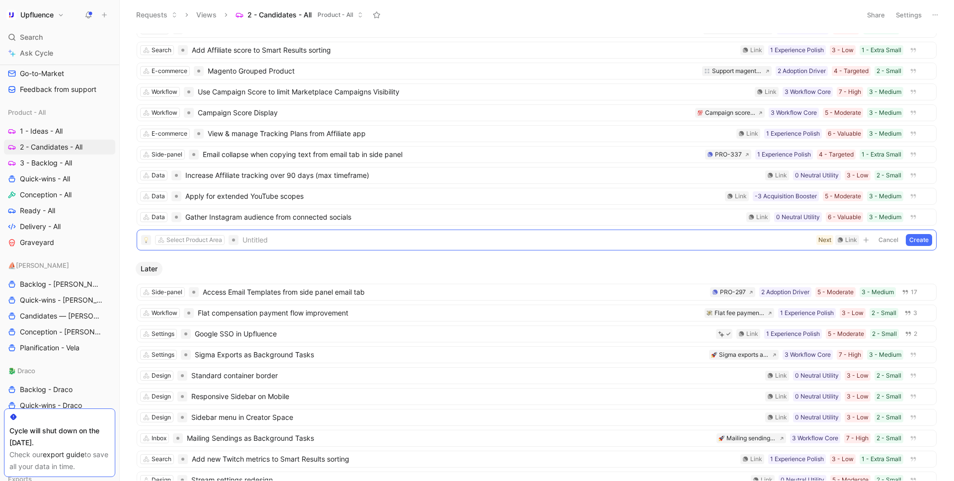
click at [346, 270] on div "Later" at bounding box center [537, 269] width 810 height 14
click at [715, 239] on button "Cancel" at bounding box center [888, 240] width 27 height 12
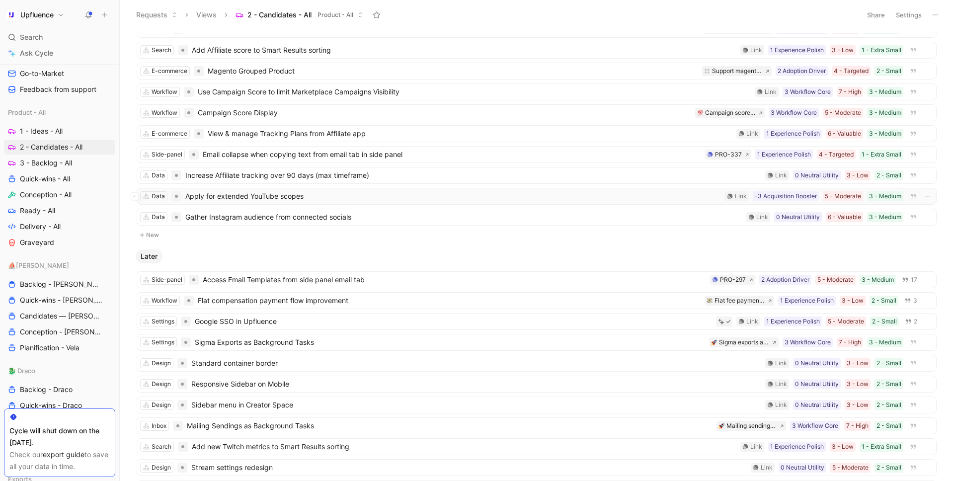
click at [218, 197] on span "Apply for extended YouTube scopes" at bounding box center [452, 196] width 535 height 12
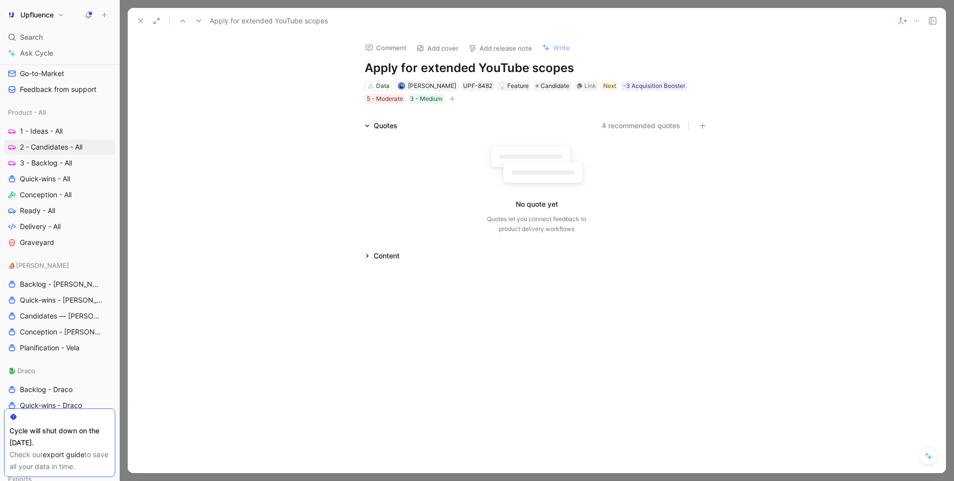
click at [459, 65] on h1 "Apply for extended YouTube scopes" at bounding box center [537, 68] width 344 height 16
click at [143, 19] on icon at bounding box center [141, 21] width 8 height 8
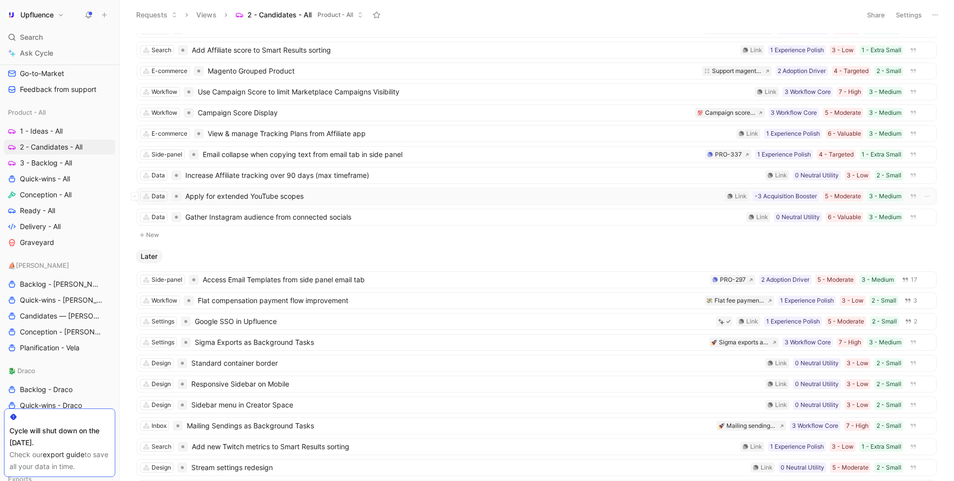
click at [253, 203] on div "Data Apply for extended YouTube scopes 3 - Medium 5 - Moderate -3 Acquisition B…" at bounding box center [537, 196] width 800 height 17
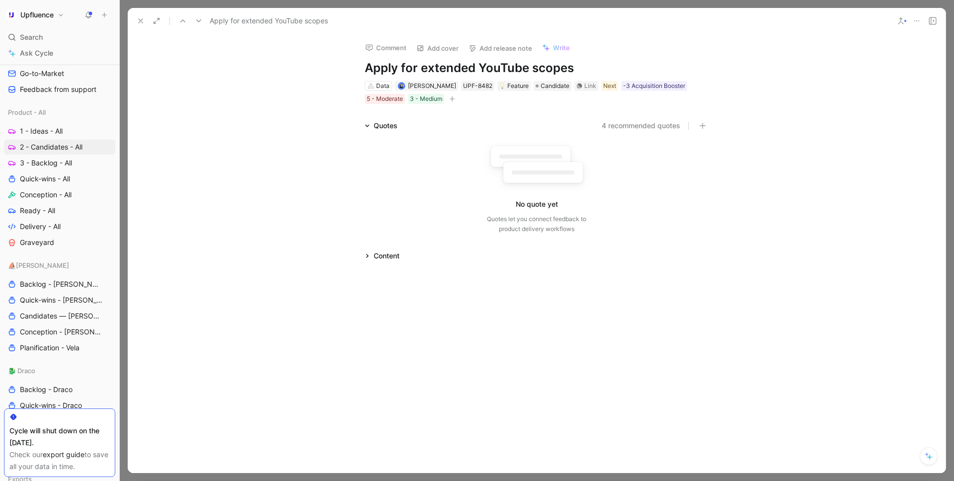
click at [137, 11] on div "Apply for extended YouTube scopes" at bounding box center [537, 21] width 818 height 26
click at [137, 21] on icon at bounding box center [141, 21] width 8 height 8
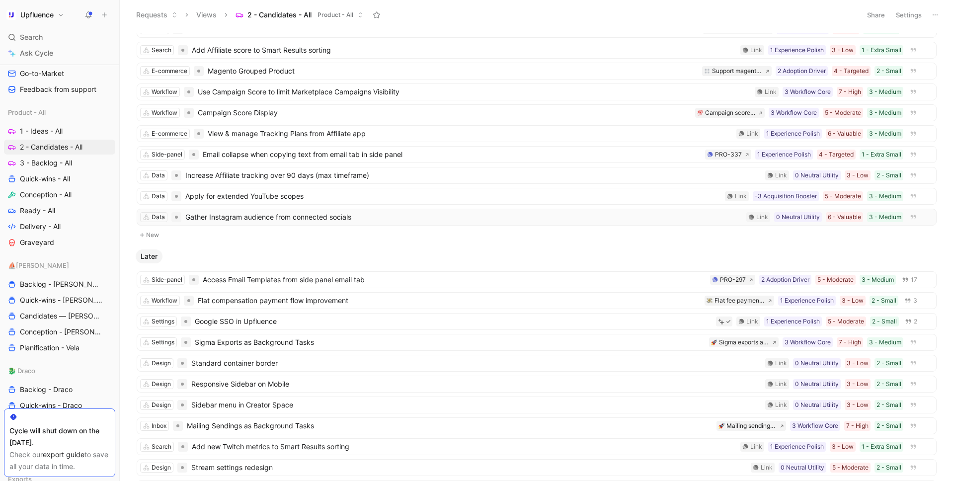
click at [298, 223] on span "Gather Instagram audience from connected socials" at bounding box center [463, 217] width 557 height 12
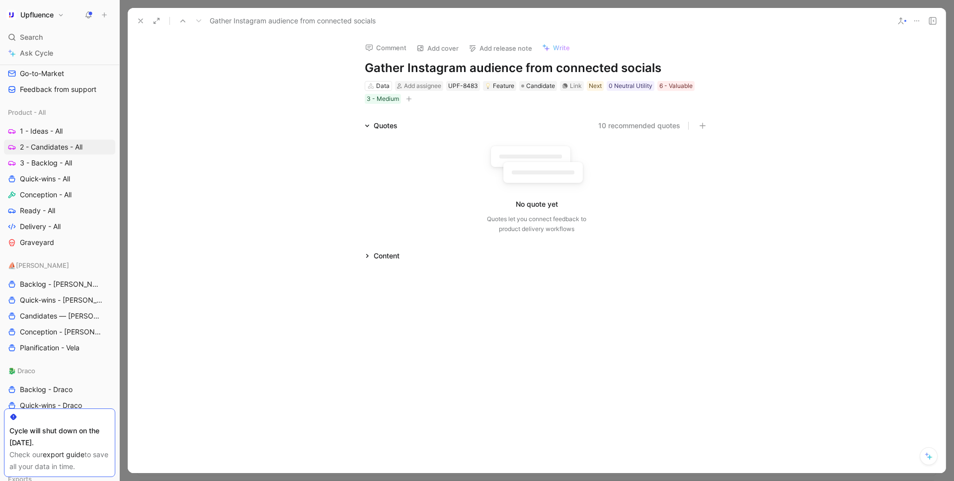
click at [412, 59] on div "Comment Add cover Add release note Write Gather Instagram audience from connect…" at bounding box center [536, 69] width 381 height 71
click at [407, 68] on h1 "Gather Instagram audience from connected socials" at bounding box center [537, 68] width 344 height 16
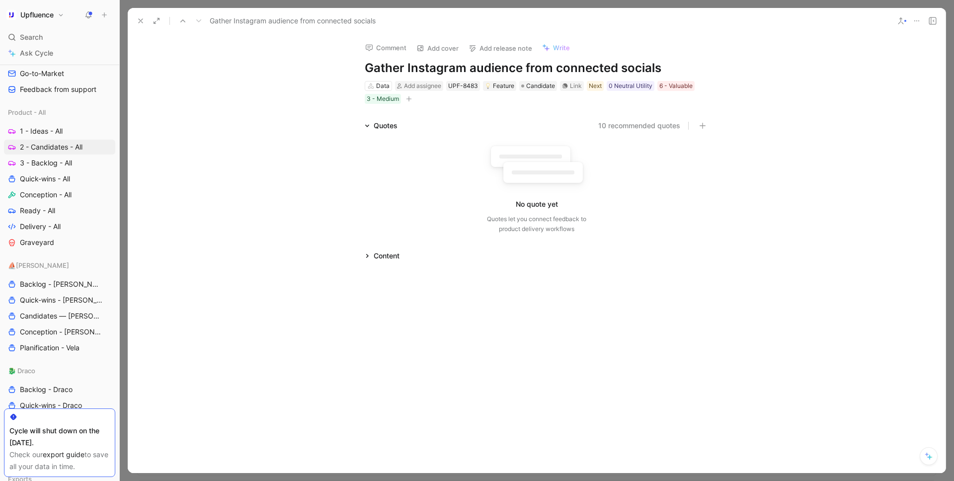
click at [407, 68] on h1 "Gather Instagram audience from connected socials" at bounding box center [537, 68] width 344 height 16
click at [141, 23] on icon at bounding box center [141, 21] width 8 height 8
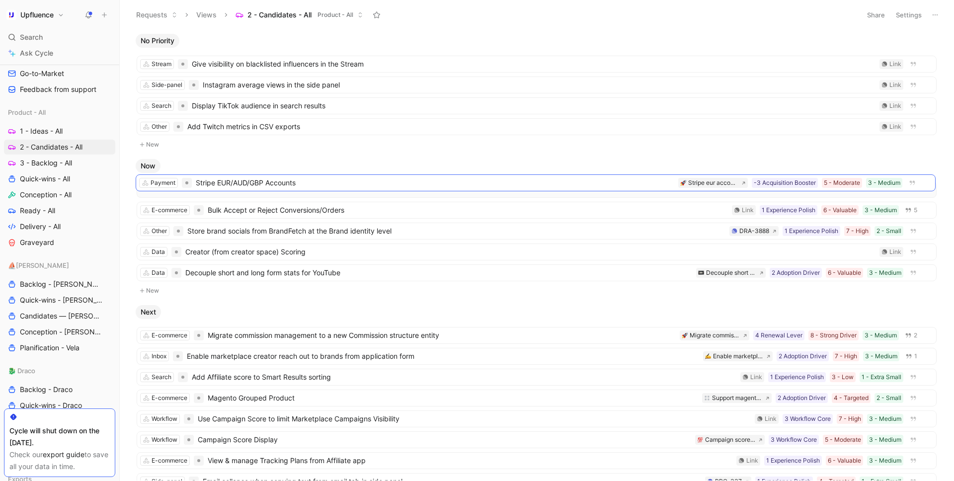
drag, startPoint x: 300, startPoint y: 214, endPoint x: 299, endPoint y: 187, distance: 27.3
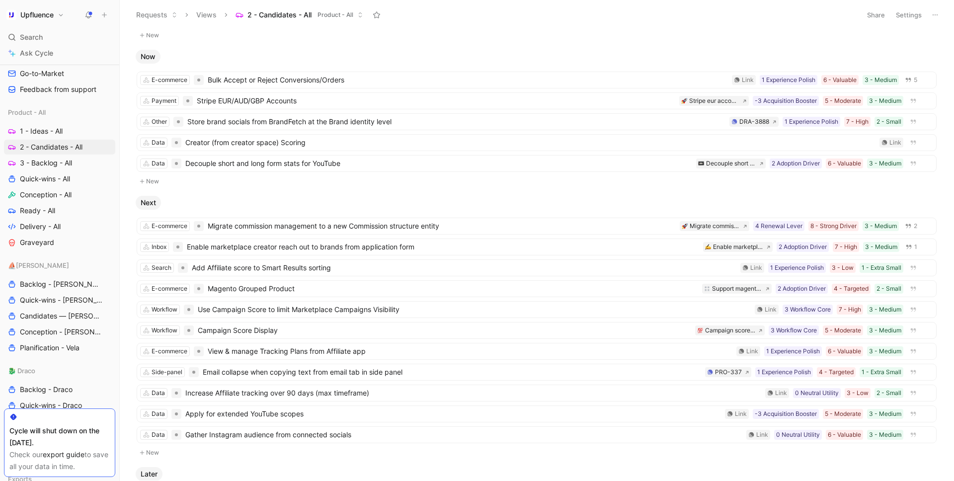
scroll to position [450, 0]
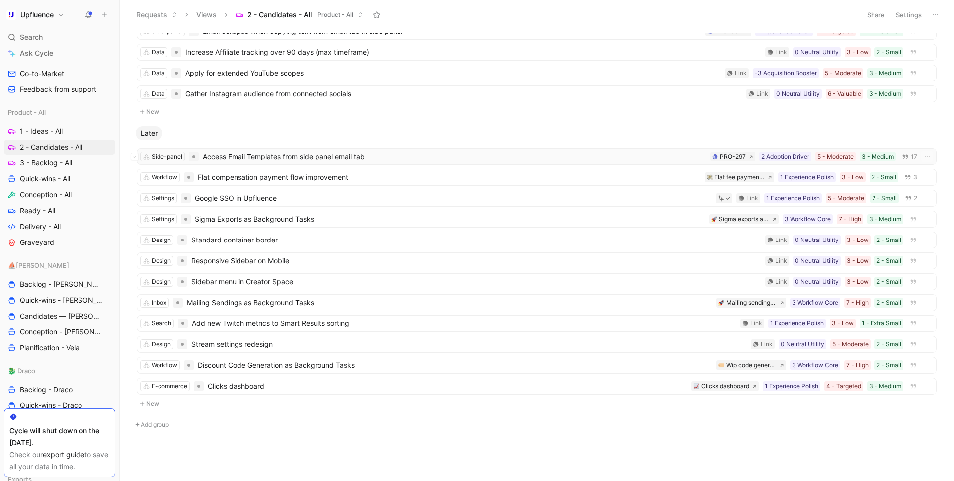
click at [224, 158] on span "Access Email Templates from side panel email tab" at bounding box center [454, 156] width 503 height 12
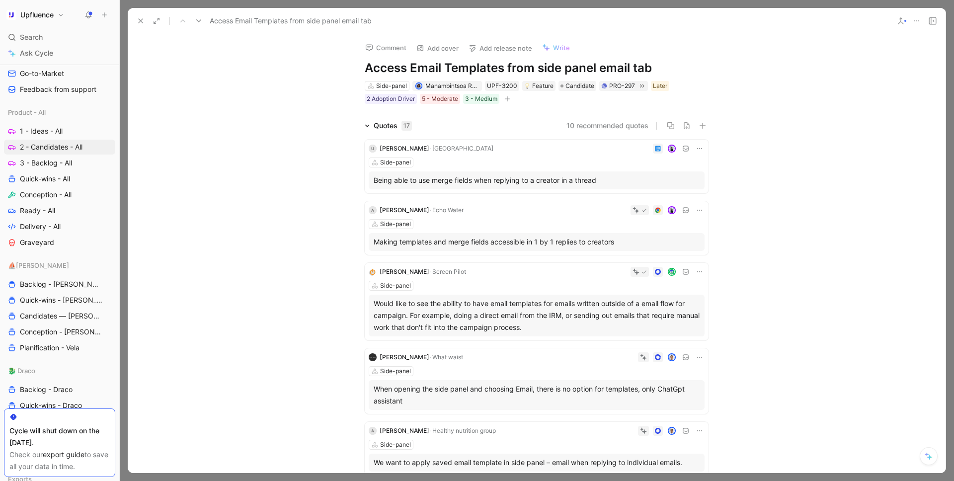
click at [143, 14] on button at bounding box center [141, 21] width 14 height 14
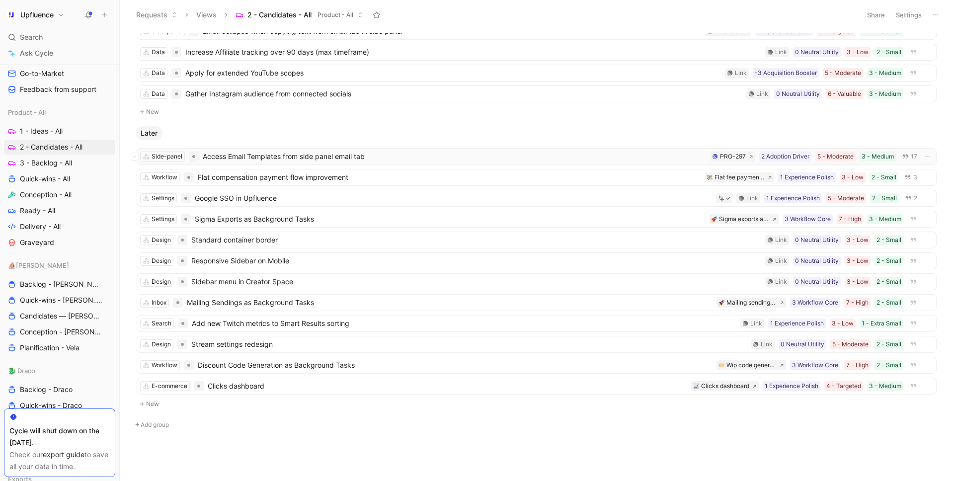
click at [251, 159] on span "Access Email Templates from side panel email tab" at bounding box center [454, 156] width 503 height 12
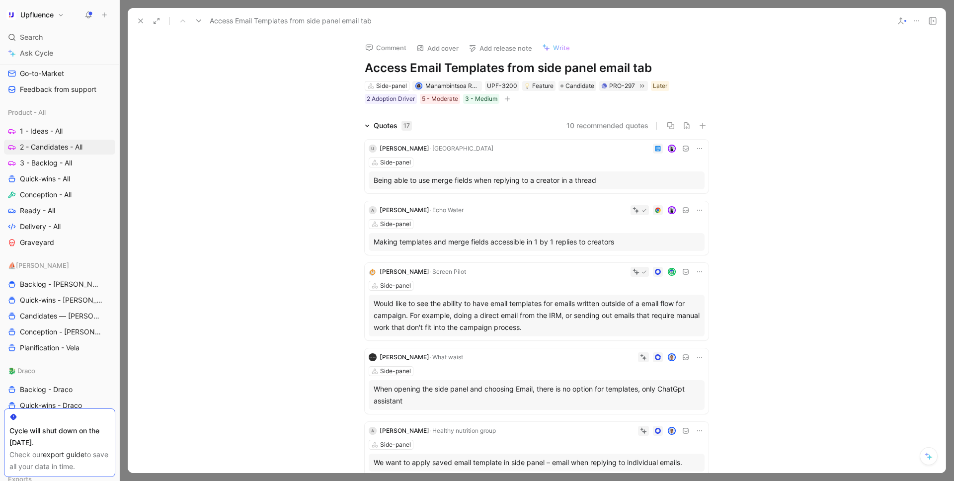
click at [405, 66] on h1 "Access Email Templates from side panel email tab" at bounding box center [537, 68] width 344 height 16
click at [641, 87] on icon at bounding box center [642, 85] width 4 height 3
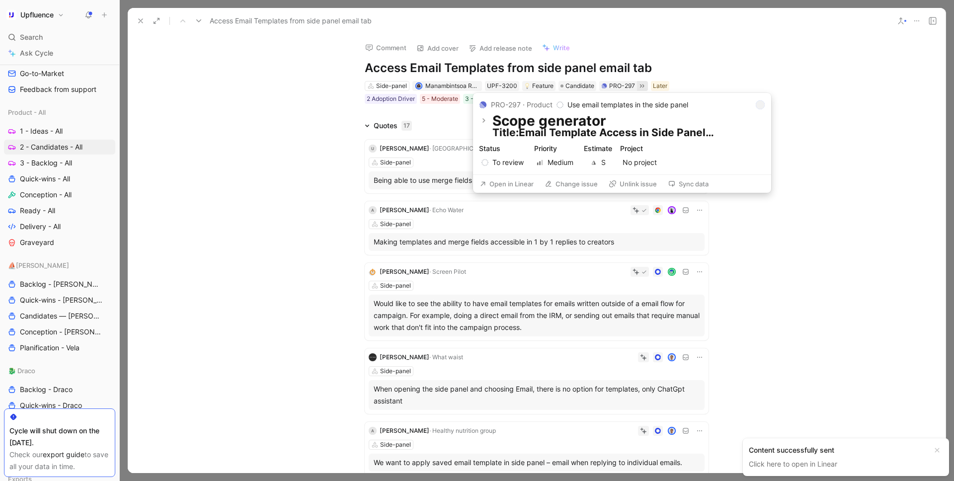
click at [516, 179] on button "Open in Linear" at bounding box center [506, 184] width 63 height 14
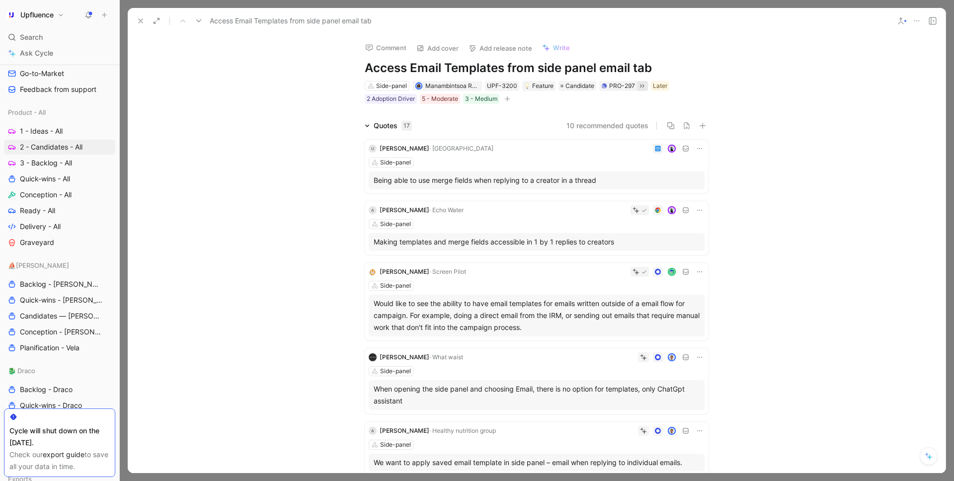
click at [141, 21] on use at bounding box center [141, 21] width 4 height 4
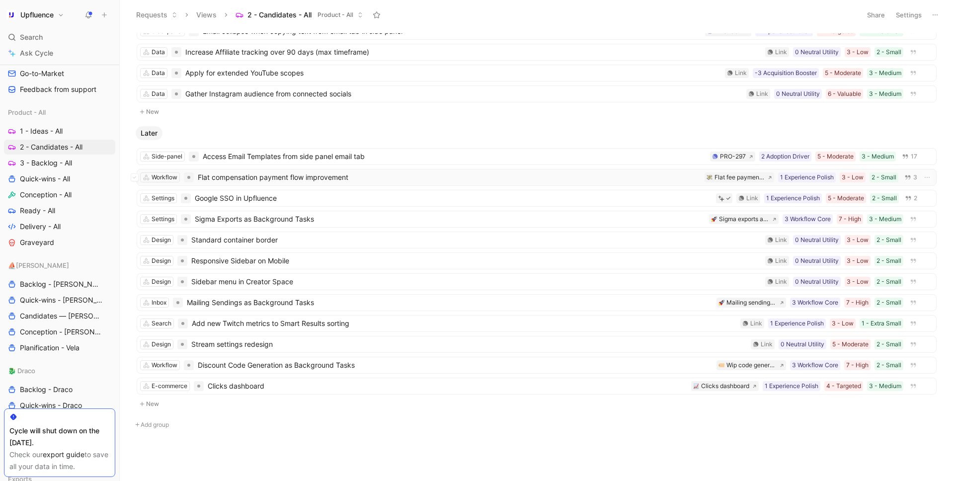
click at [269, 176] on span "Flat compensation payment flow improvement" at bounding box center [449, 177] width 503 height 12
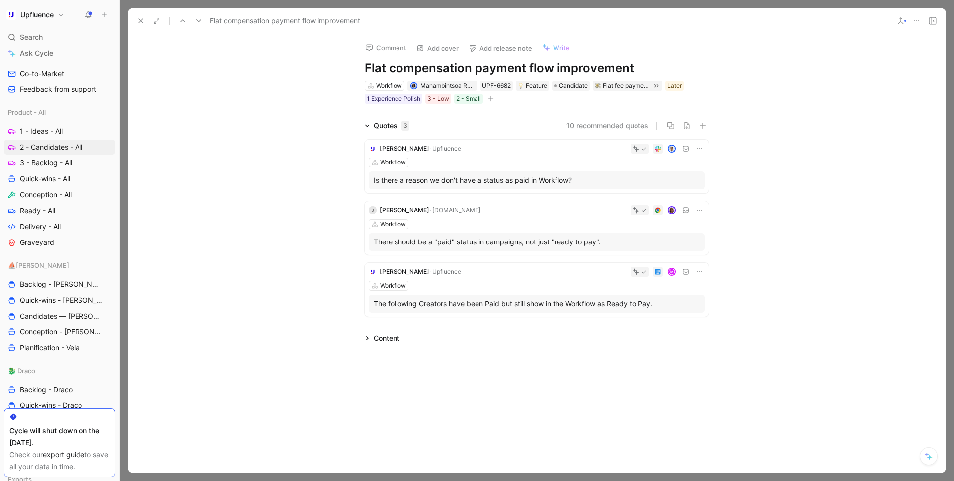
click at [460, 73] on h1 "Flat compensation payment flow improvement" at bounding box center [537, 68] width 344 height 16
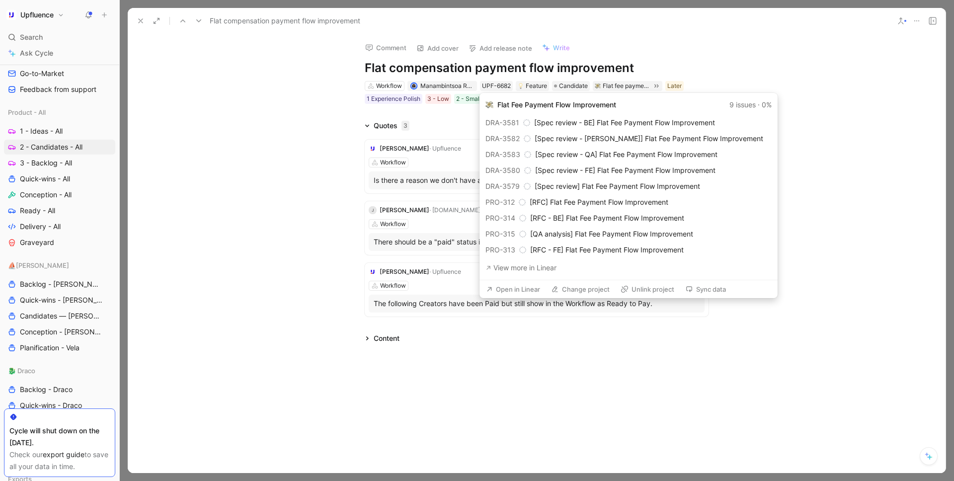
click at [503, 285] on button "Open in Linear" at bounding box center [512, 289] width 63 height 14
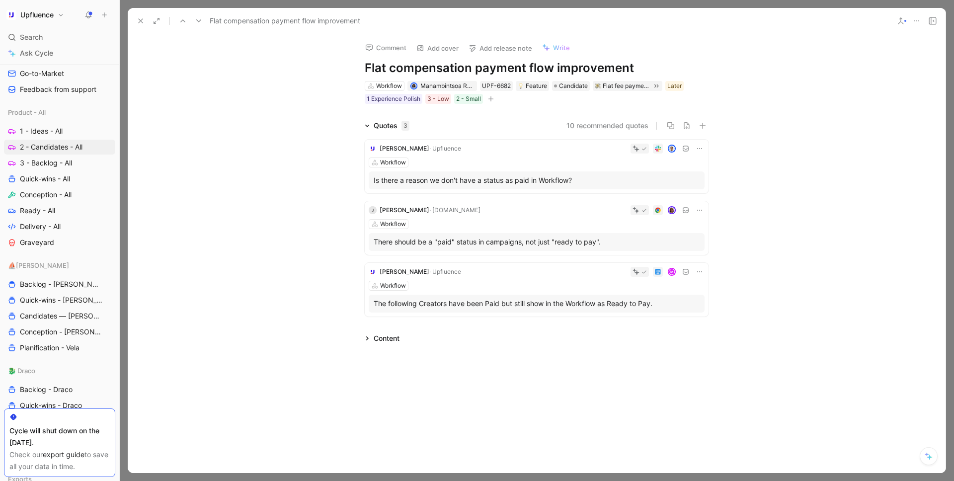
click at [139, 21] on icon at bounding box center [141, 21] width 8 height 8
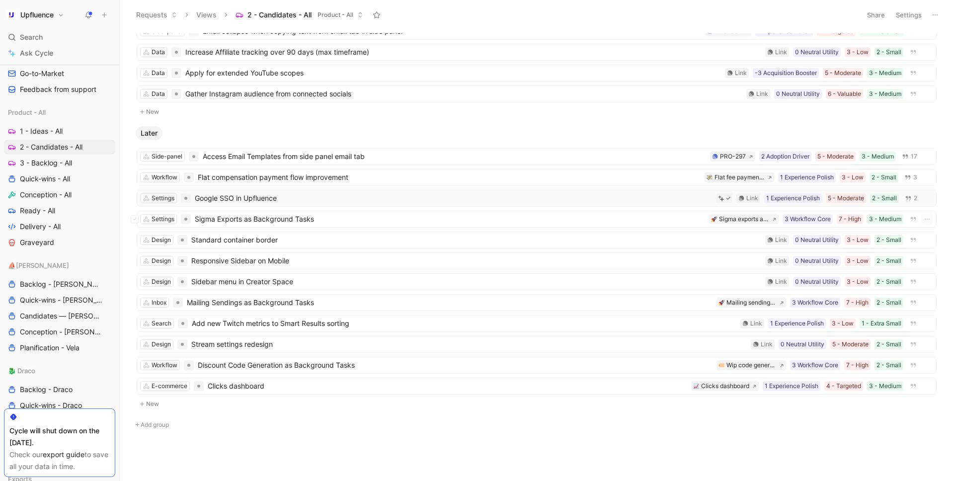
click at [261, 201] on span "Google SSO in Upfluence" at bounding box center [453, 198] width 517 height 12
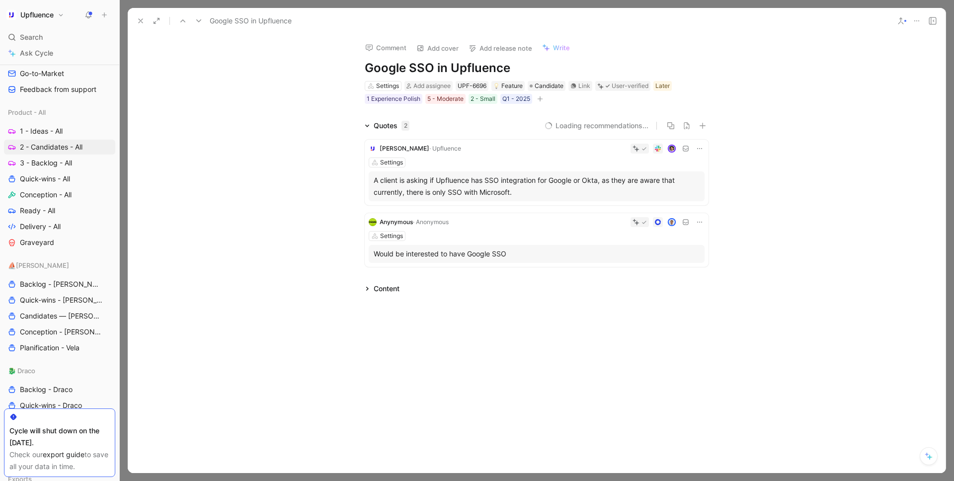
click at [448, 64] on h1 "Google SSO in Upfluence" at bounding box center [537, 68] width 344 height 16
click at [141, 22] on icon at bounding box center [141, 21] width 8 height 8
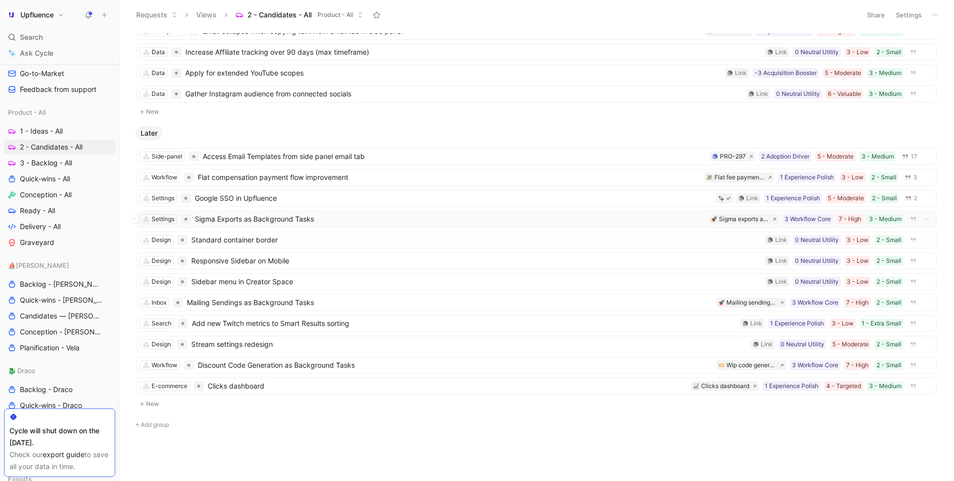
click at [264, 223] on span "Sigma Exports as Background Tasks" at bounding box center [450, 219] width 510 height 12
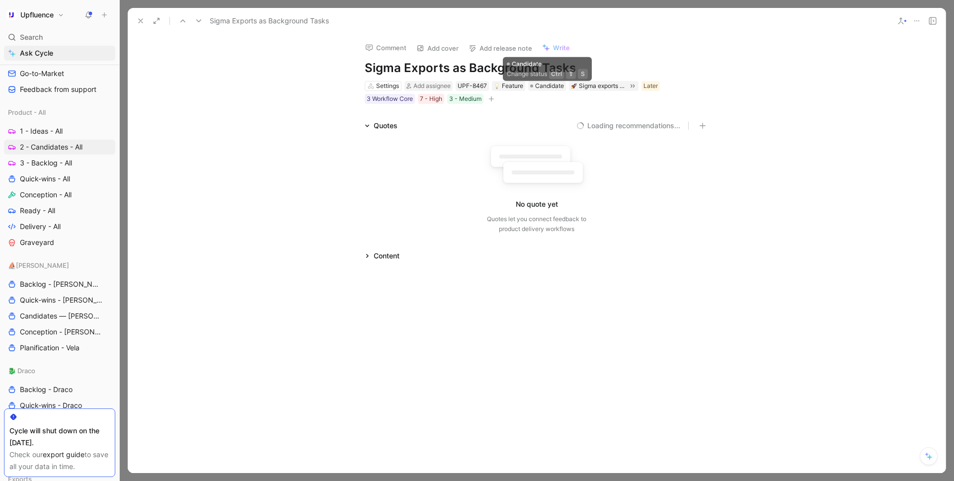
click at [515, 62] on h1 "Sigma Exports as Background Tasks" at bounding box center [537, 68] width 344 height 16
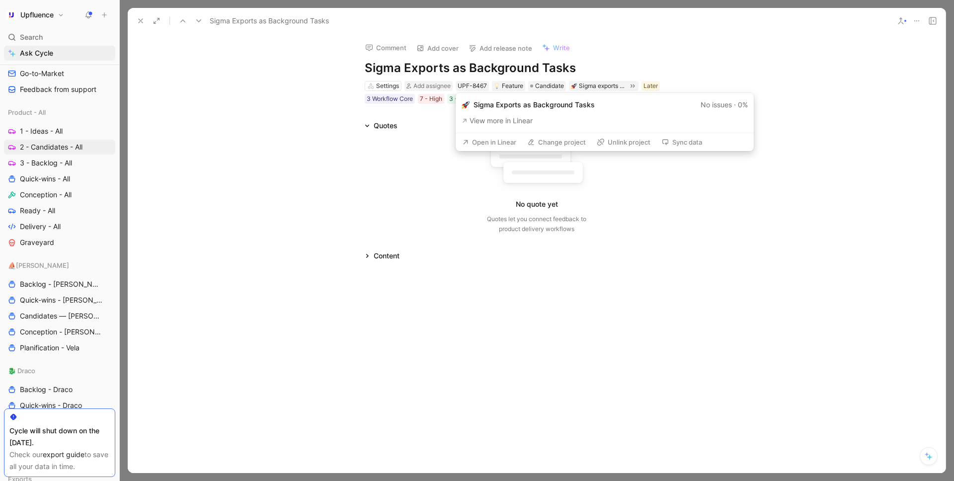
click at [510, 142] on button "Open in Linear" at bounding box center [488, 142] width 63 height 14
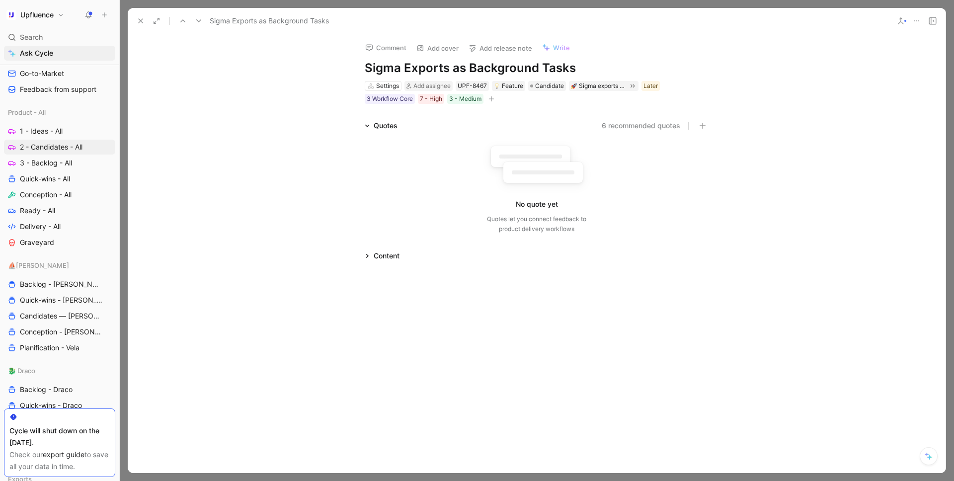
click at [137, 21] on icon at bounding box center [141, 21] width 8 height 8
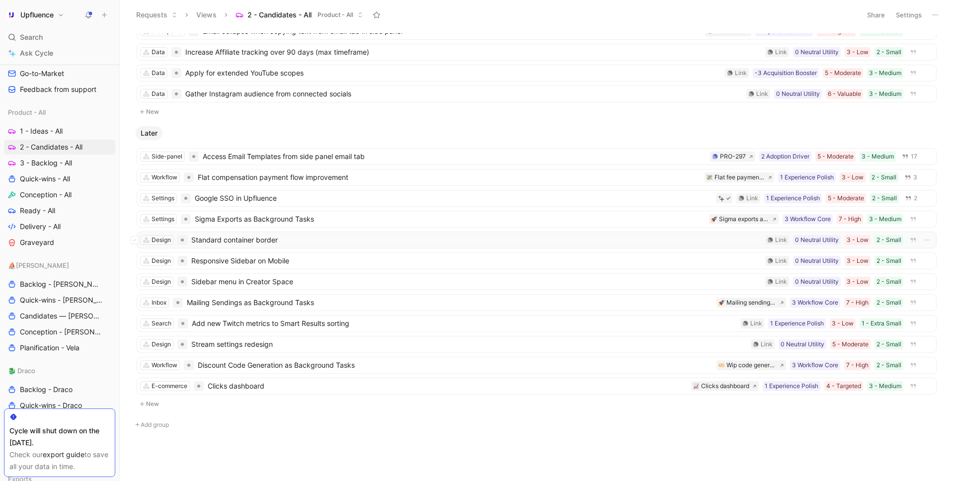
click at [254, 240] on span "Standard container border" at bounding box center [476, 240] width 570 height 12
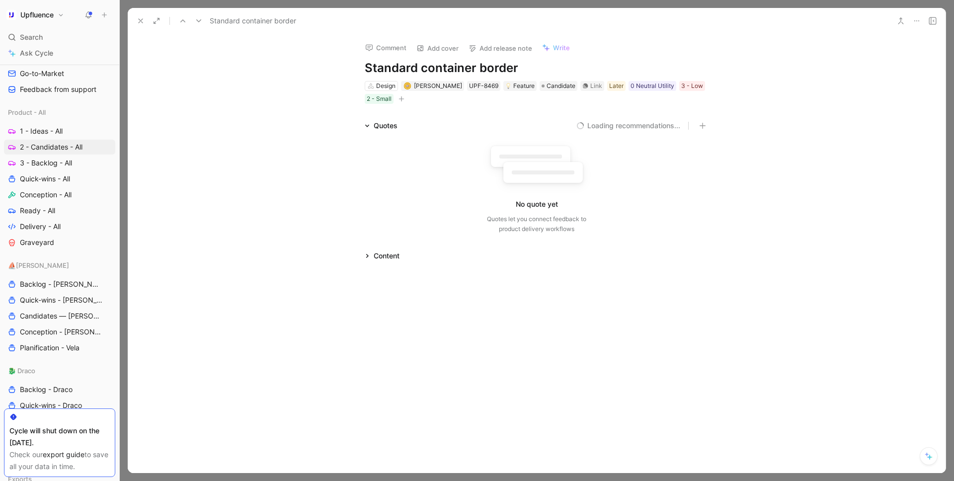
click at [395, 72] on h1 "Standard container border" at bounding box center [537, 68] width 344 height 16
click at [144, 20] on icon at bounding box center [141, 21] width 8 height 8
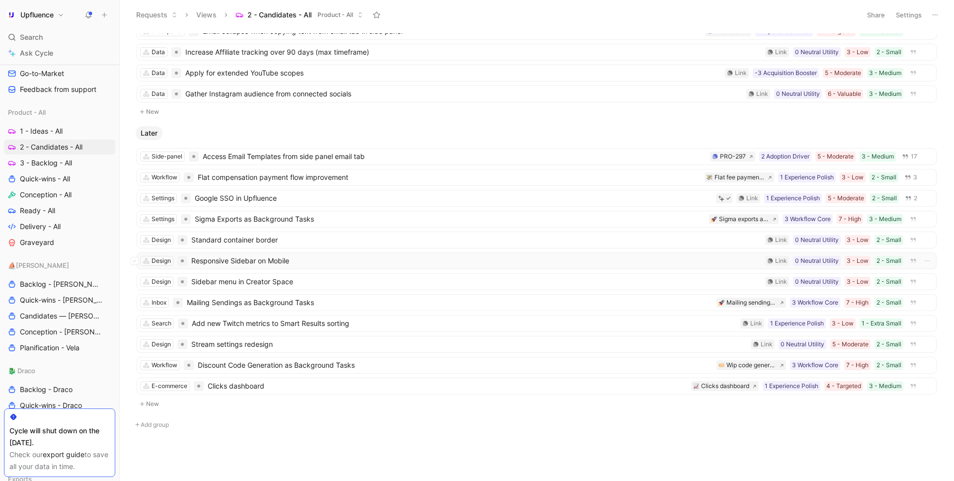
click at [274, 261] on span "Responsive Sidebar on Mobile" at bounding box center [476, 261] width 570 height 12
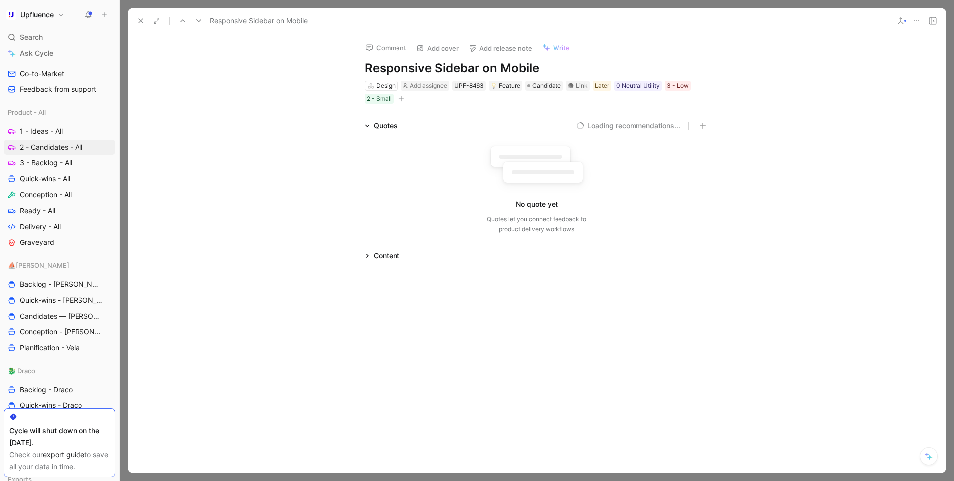
click at [492, 72] on h1 "Responsive Sidebar on Mobile" at bounding box center [537, 68] width 344 height 16
click at [141, 22] on icon at bounding box center [141, 21] width 8 height 8
click at [141, 22] on button "Requests" at bounding box center [157, 14] width 50 height 15
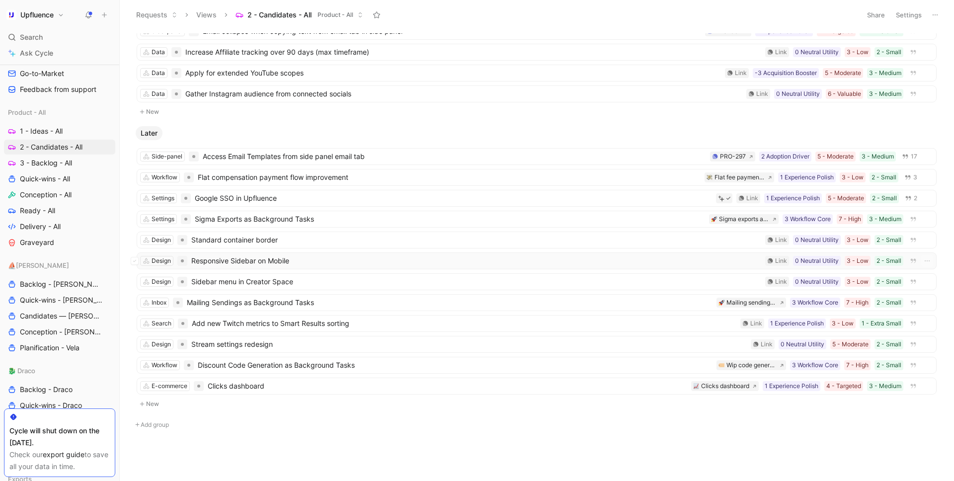
click at [270, 263] on span "Responsive Sidebar on Mobile" at bounding box center [476, 261] width 570 height 12
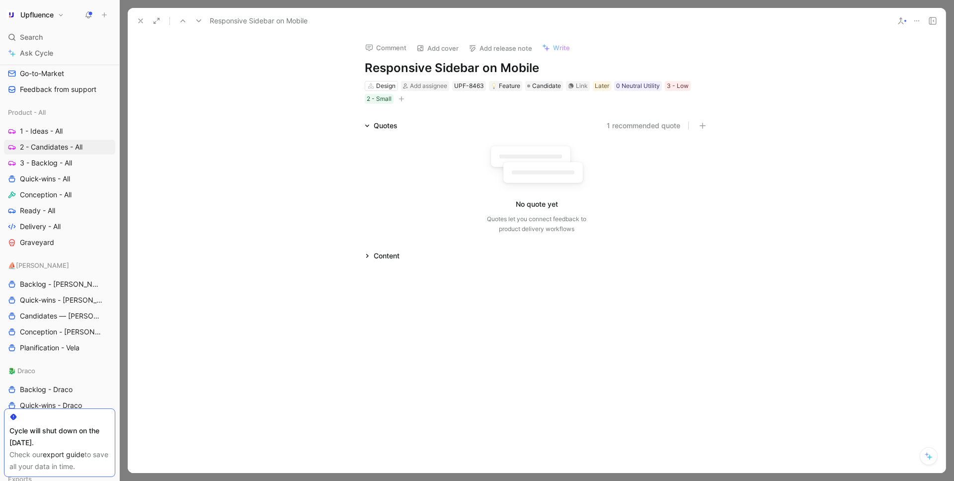
click at [139, 18] on icon at bounding box center [141, 21] width 8 height 8
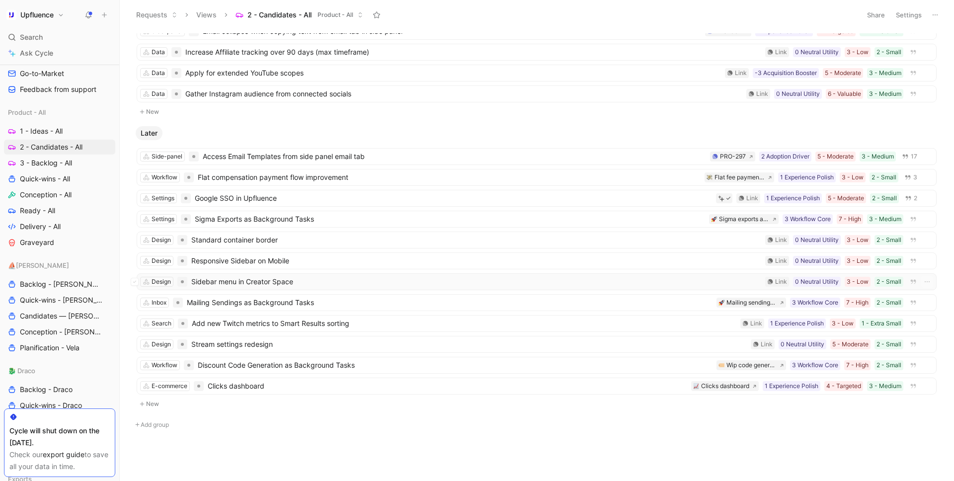
click at [256, 283] on span "Sidebar menu in Creator Space" at bounding box center [476, 282] width 570 height 12
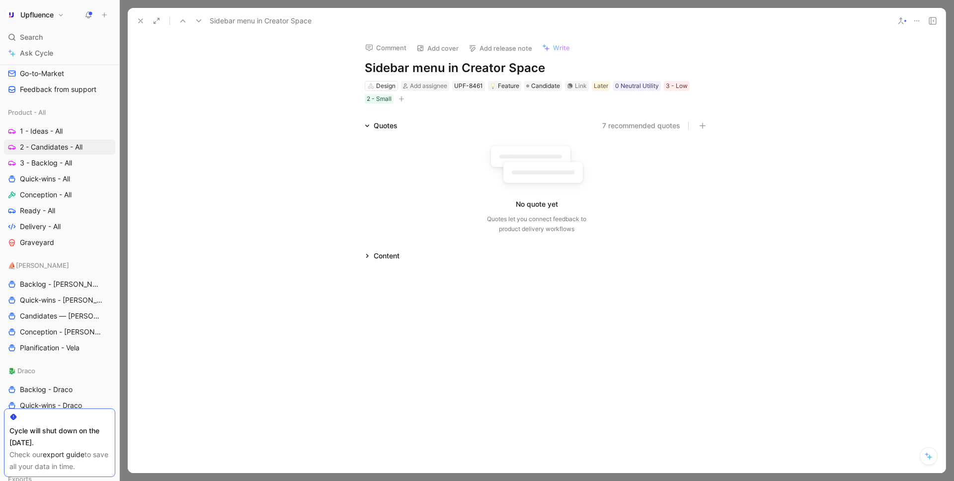
click at [453, 69] on h1 "Sidebar menu in Creator Space" at bounding box center [537, 68] width 344 height 16
click at [137, 19] on icon at bounding box center [141, 21] width 8 height 8
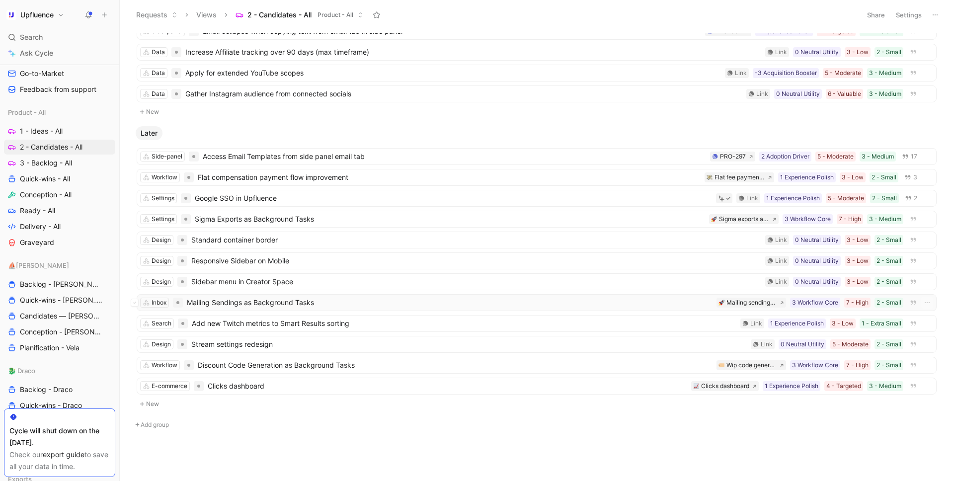
click at [273, 303] on span "Mailing Sendings as Background Tasks" at bounding box center [449, 303] width 525 height 12
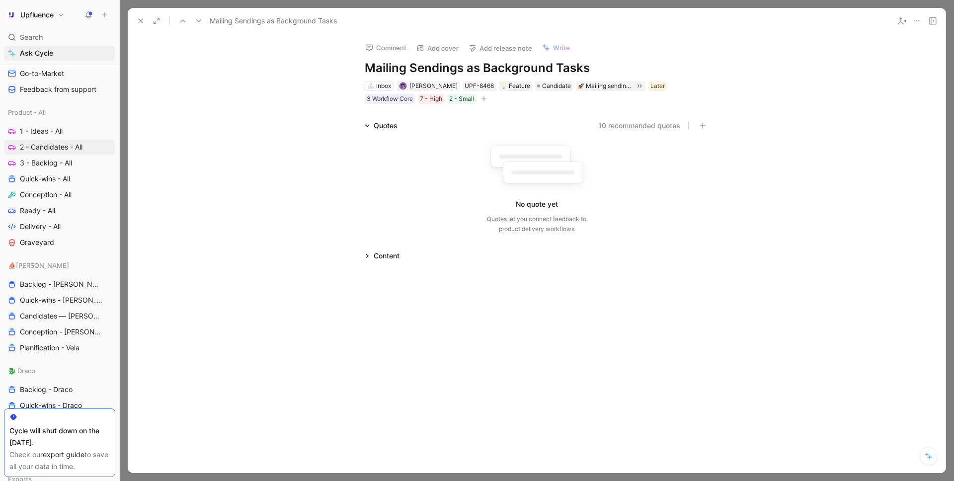
click at [425, 73] on h1 "Mailing Sendings as Background Tasks" at bounding box center [537, 68] width 344 height 16
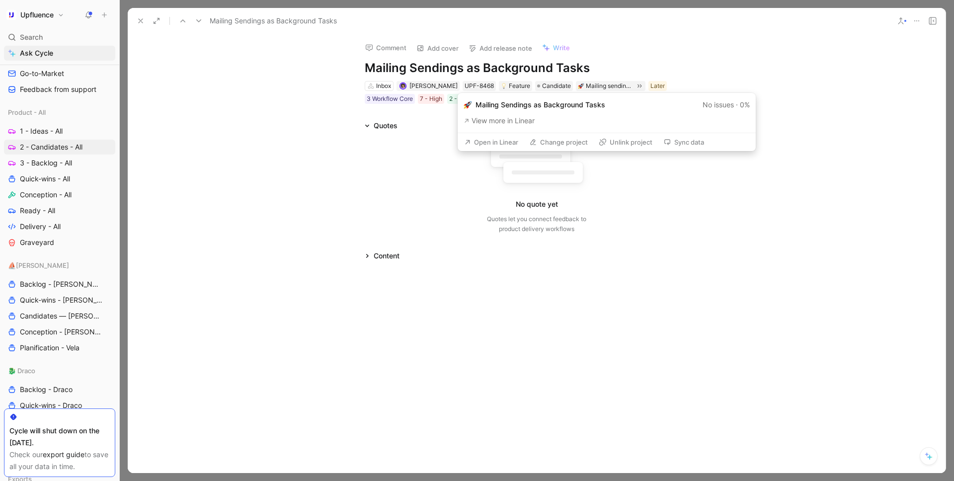
click at [496, 144] on button "Open in Linear" at bounding box center [490, 142] width 63 height 14
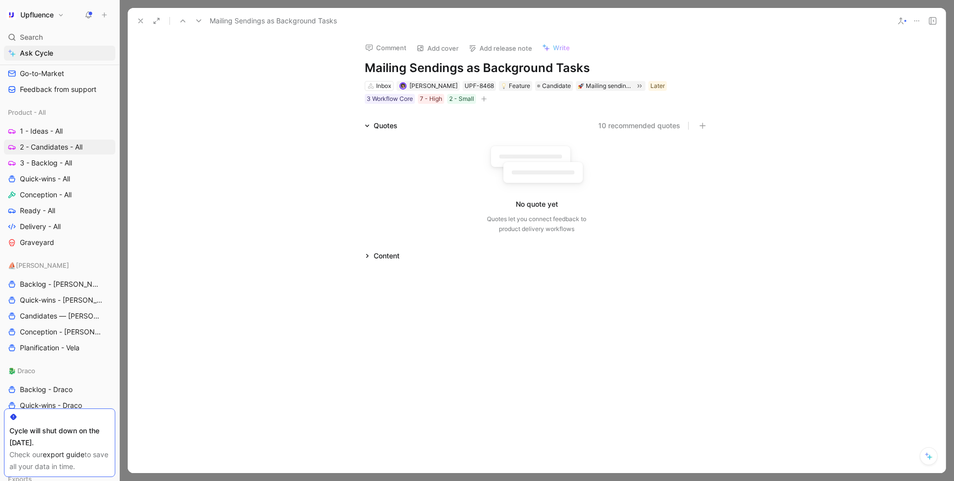
click at [140, 19] on icon at bounding box center [141, 21] width 8 height 8
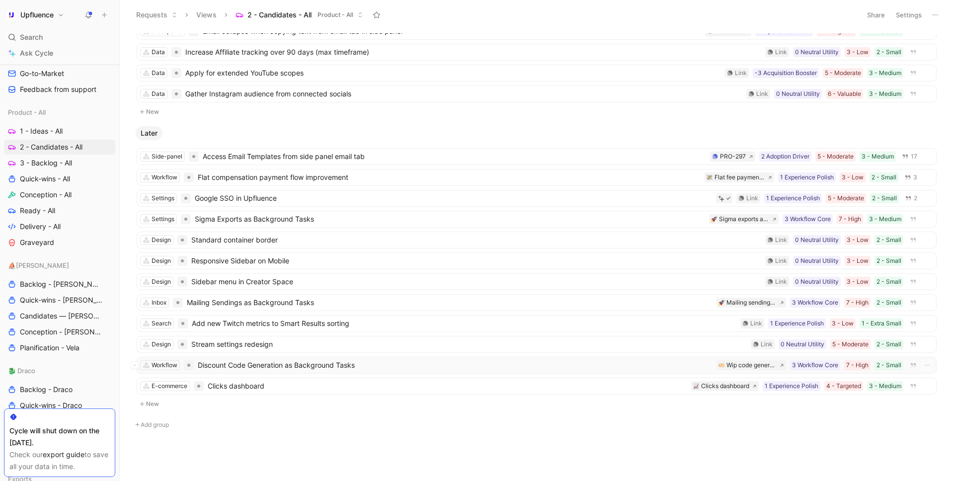
click at [292, 362] on span "Discount Code Generation as Background Tasks" at bounding box center [455, 365] width 515 height 12
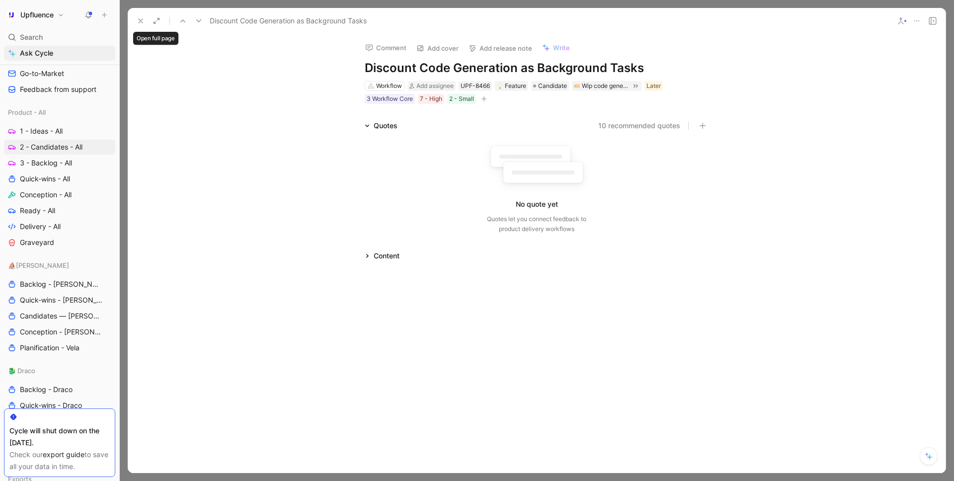
click at [141, 23] on icon at bounding box center [141, 21] width 8 height 8
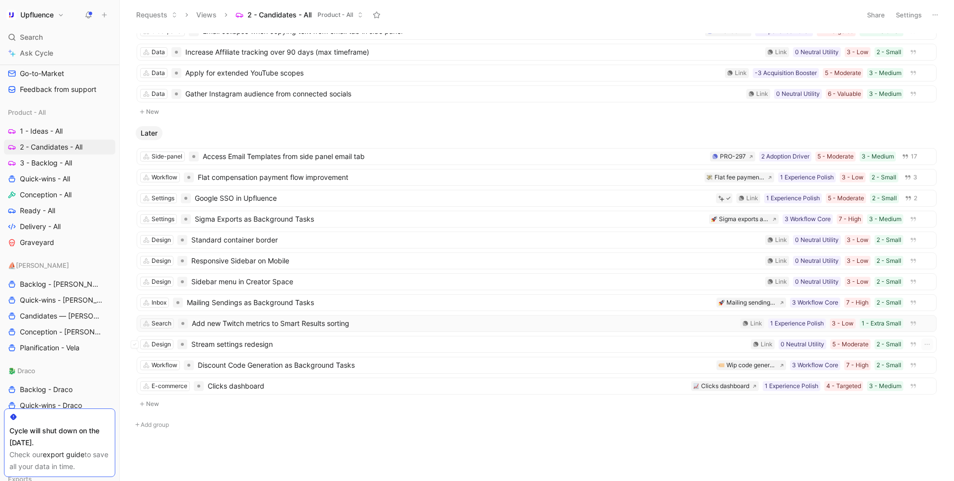
click at [288, 325] on span "Add new Twitch metrics to Smart Results sorting" at bounding box center [464, 323] width 544 height 12
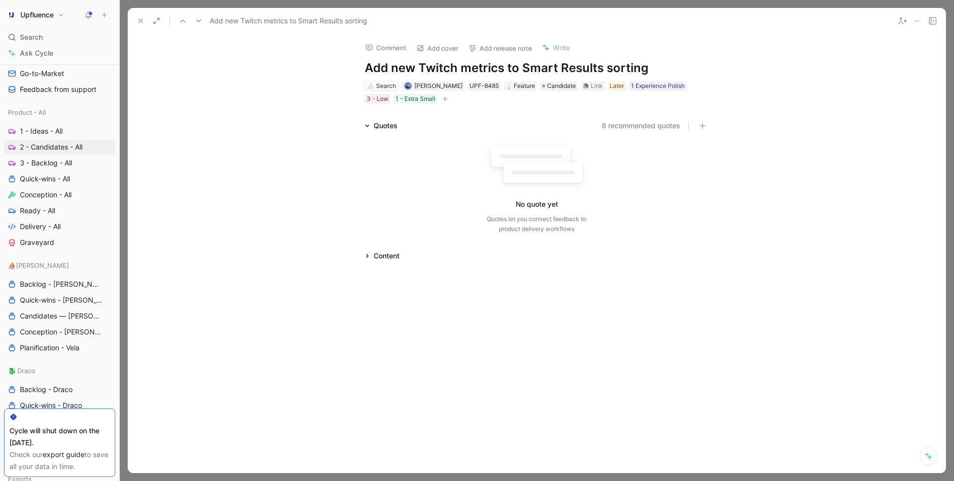
click at [439, 71] on h1 "Add new Twitch metrics to Smart Results sorting" at bounding box center [537, 68] width 344 height 16
click at [139, 19] on use at bounding box center [141, 21] width 4 height 4
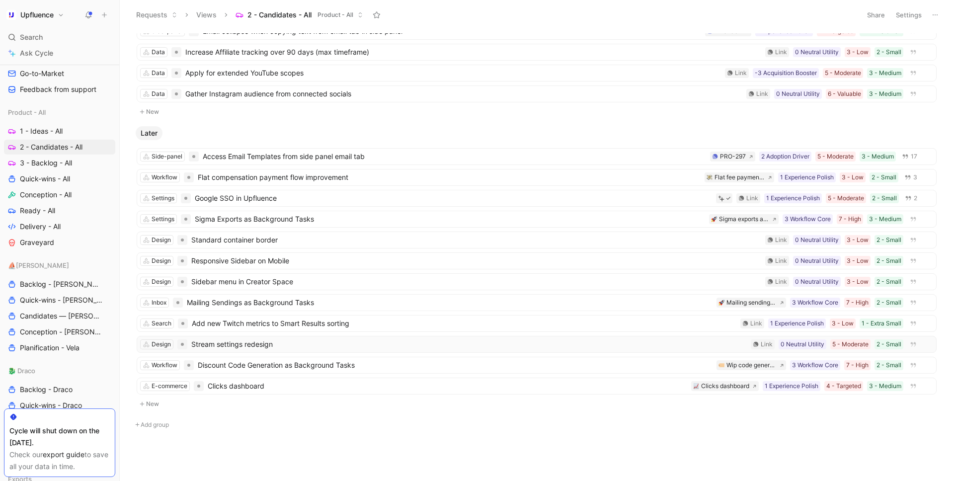
click at [277, 348] on span "Stream settings redesign" at bounding box center [468, 344] width 555 height 12
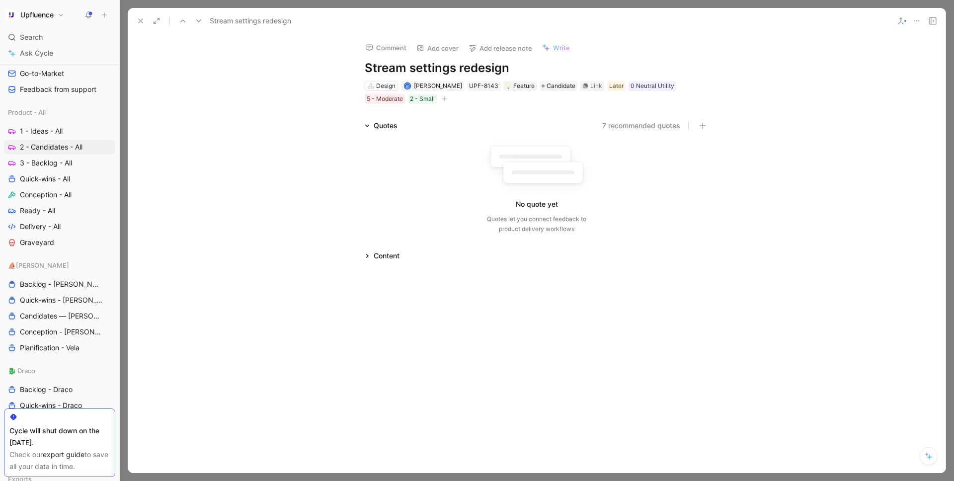
click at [462, 68] on h1 "Stream settings redesign" at bounding box center [537, 68] width 344 height 16
click at [139, 20] on icon at bounding box center [141, 21] width 8 height 8
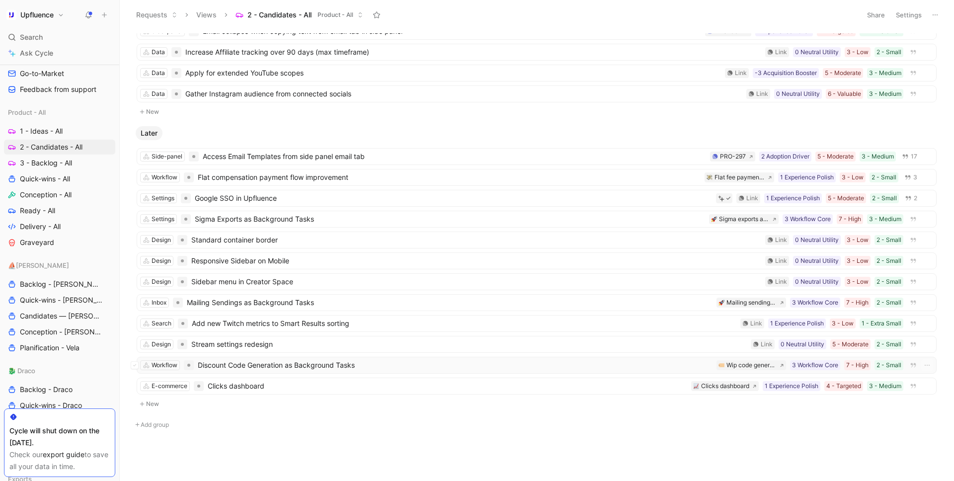
click at [292, 365] on span "Discount Code Generation as Background Tasks" at bounding box center [455, 365] width 515 height 12
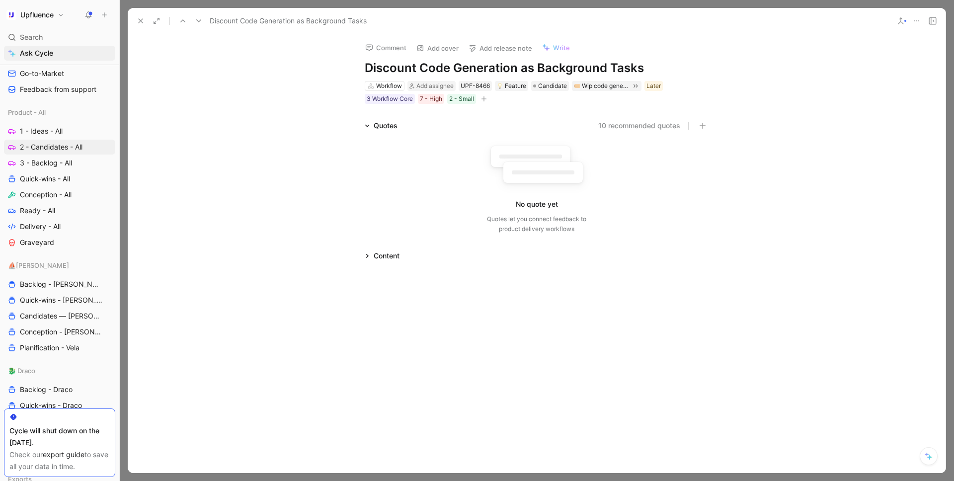
click at [395, 53] on button "Comment" at bounding box center [386, 48] width 50 height 14
click at [419, 69] on h1 "Discount Code Generation as Background Tasks" at bounding box center [537, 68] width 344 height 16
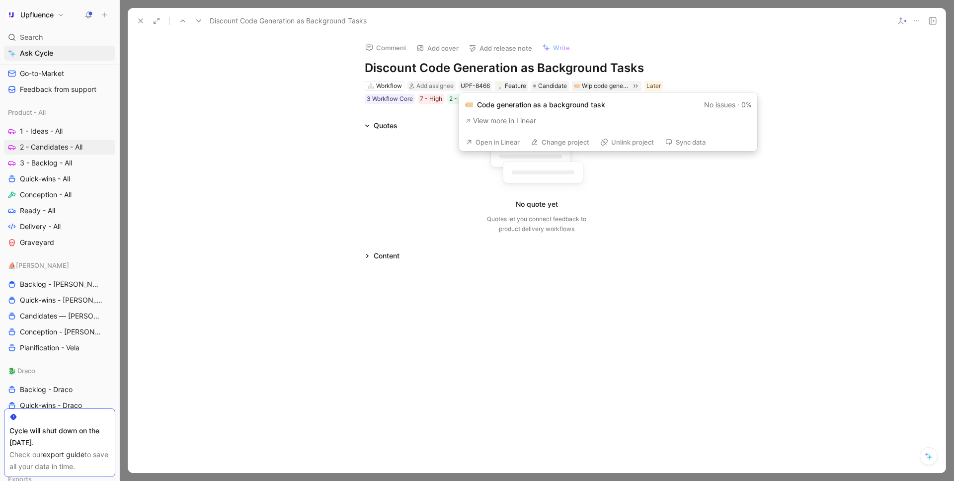
click at [497, 144] on button "Open in Linear" at bounding box center [492, 142] width 63 height 14
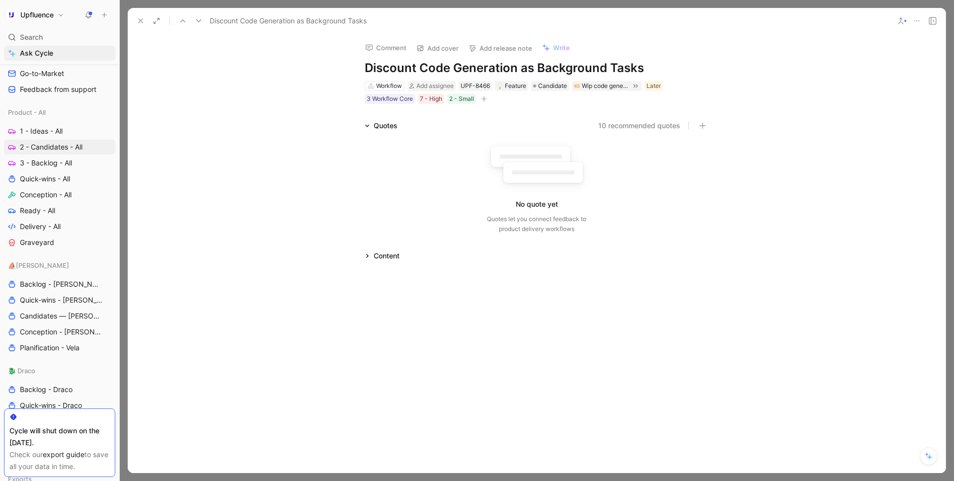
click at [134, 23] on button at bounding box center [141, 21] width 14 height 14
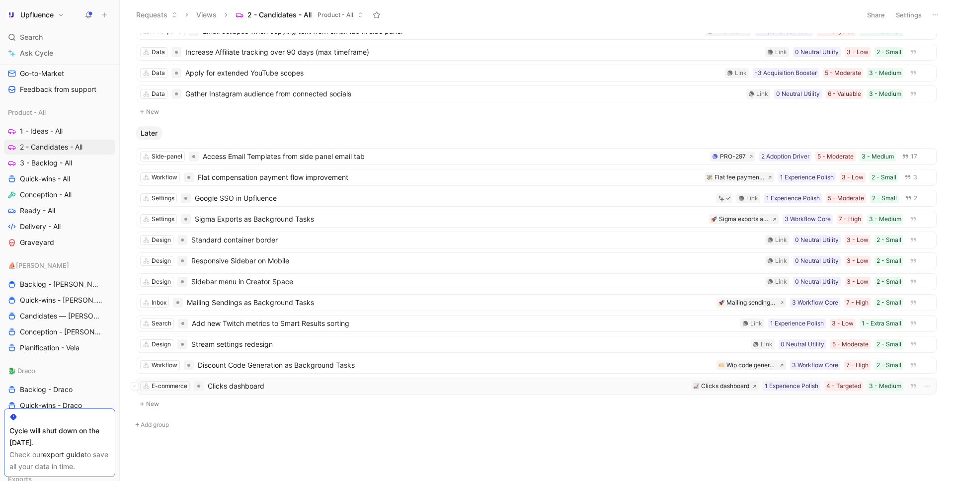
click at [293, 366] on span "Clicks dashboard" at bounding box center [447, 386] width 479 height 12
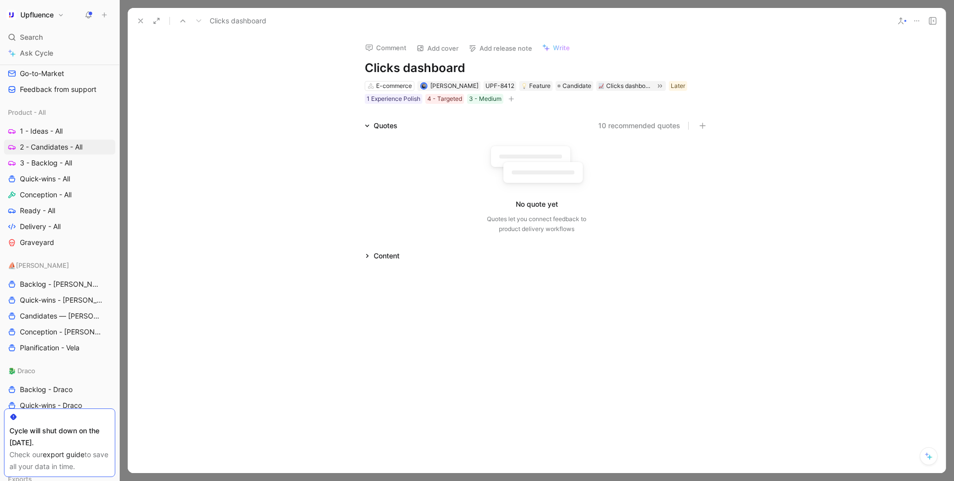
click at [426, 61] on h1 "Clicks dashboard" at bounding box center [537, 68] width 344 height 16
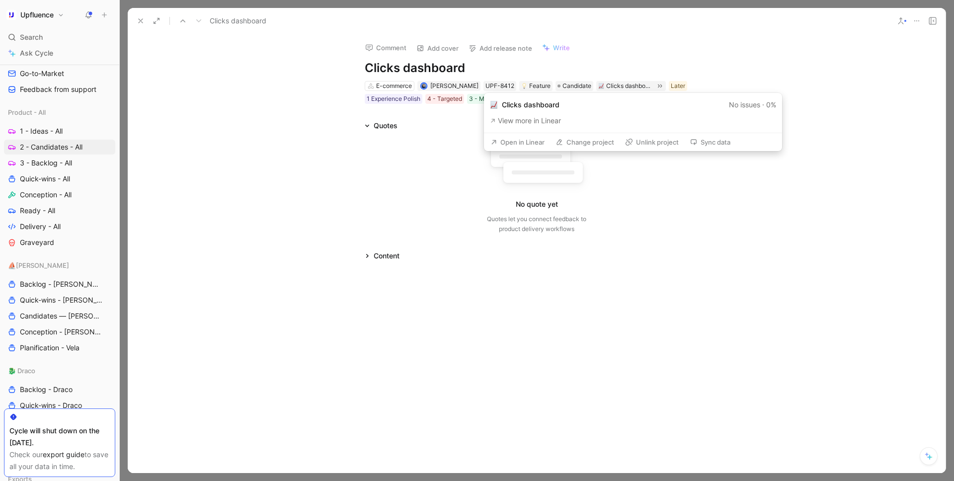
click at [521, 144] on button "Open in Linear" at bounding box center [517, 142] width 63 height 14
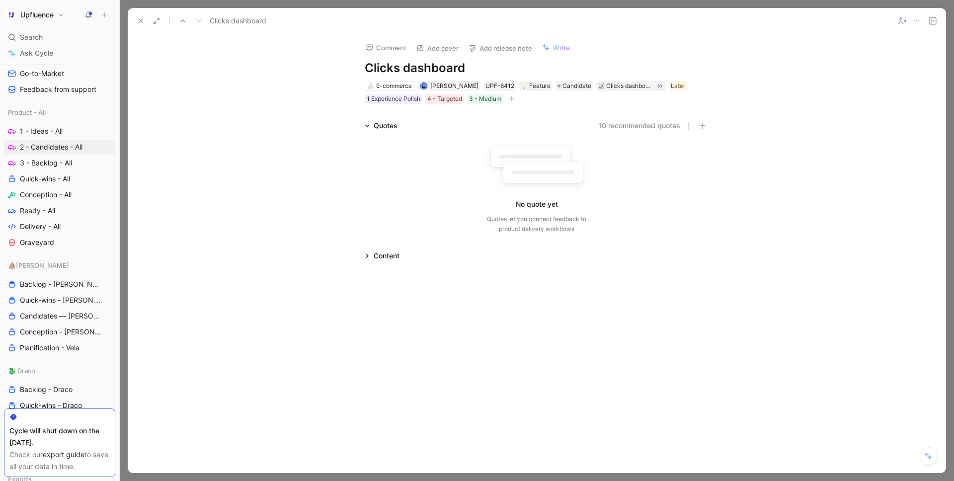
click at [136, 16] on button at bounding box center [141, 21] width 14 height 14
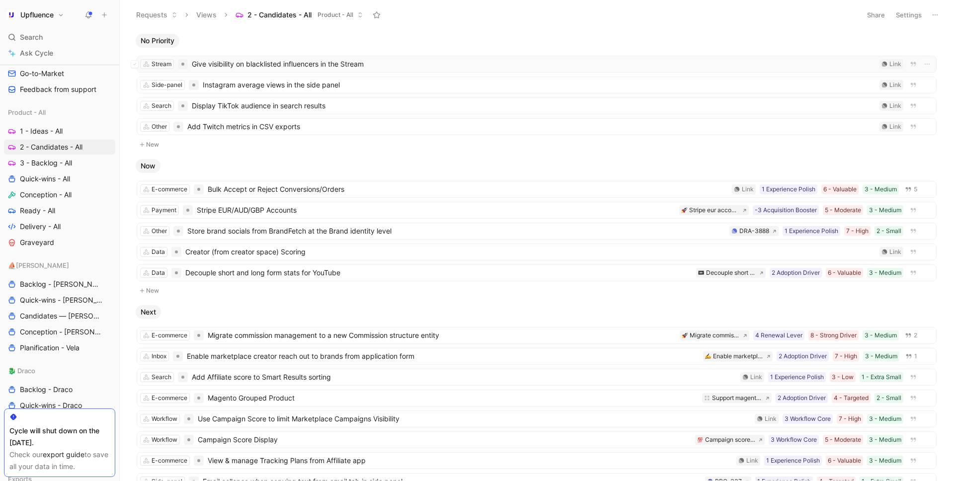
click at [256, 66] on span "Give visibility on blacklisted influencers in the Stream" at bounding box center [533, 64] width 683 height 12
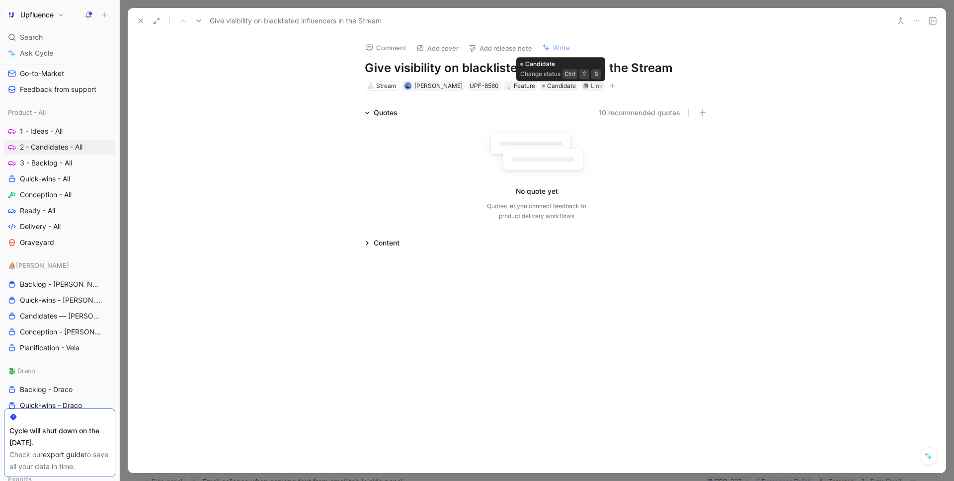
click at [545, 68] on h1 "Give visibility on blacklisted influencers in the Stream" at bounding box center [537, 68] width 344 height 16
click at [141, 20] on use at bounding box center [141, 21] width 4 height 4
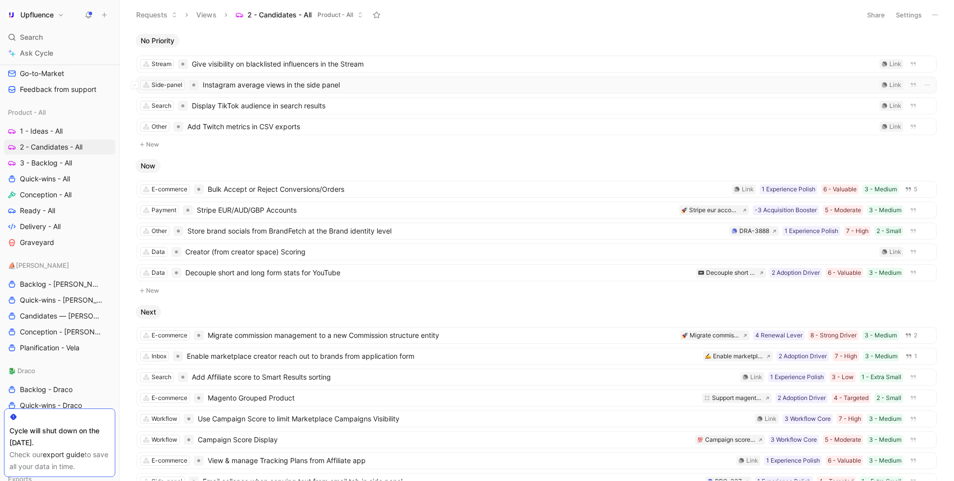
click at [270, 86] on span "Instagram average views in the side panel" at bounding box center [539, 85] width 673 height 12
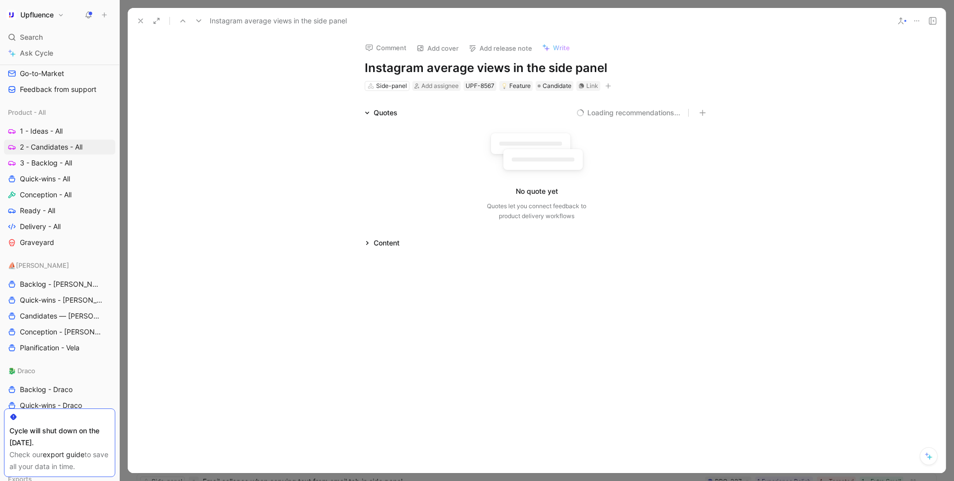
click at [447, 70] on h1 "Instagram average views in the side panel" at bounding box center [537, 68] width 344 height 16
click at [141, 20] on use at bounding box center [141, 21] width 4 height 4
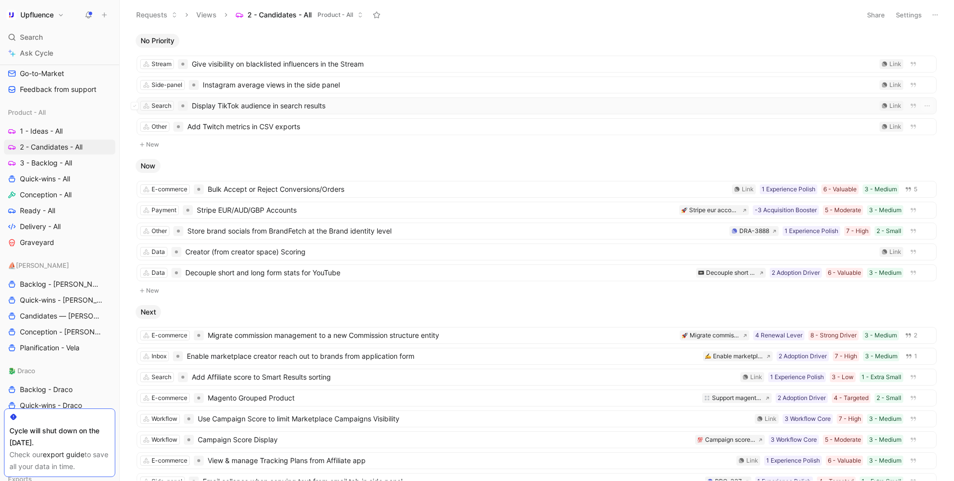
click at [298, 100] on span "Display TikTok audience in search results" at bounding box center [533, 106] width 683 height 12
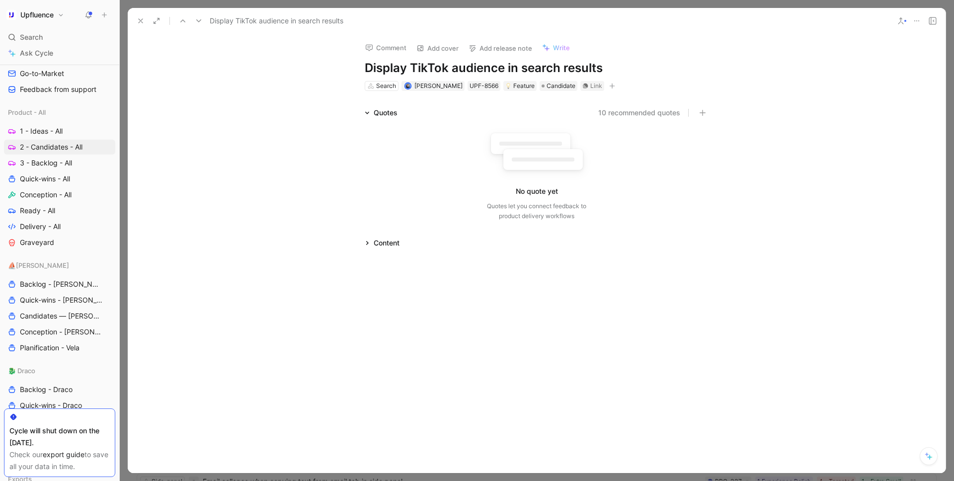
click at [435, 71] on h1 "Display TikTok audience in search results" at bounding box center [537, 68] width 344 height 16
click at [141, 21] on use at bounding box center [141, 21] width 4 height 4
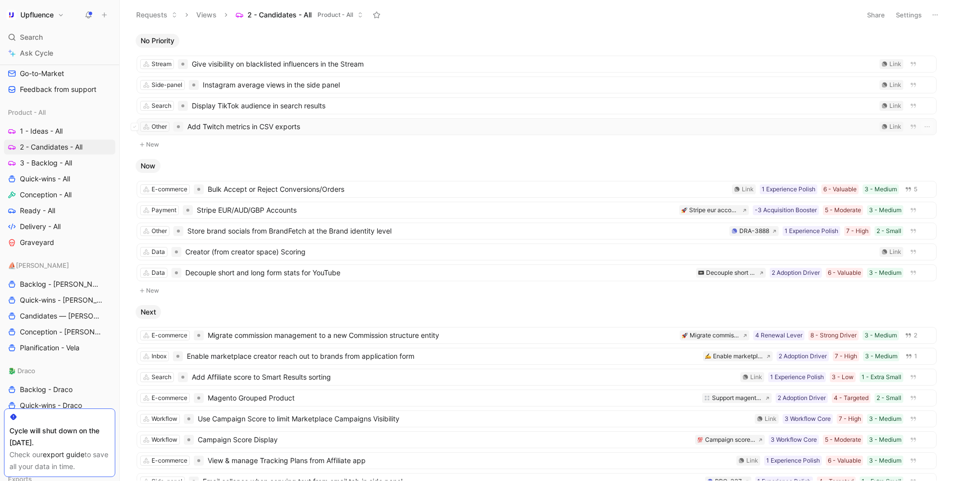
click at [244, 128] on span "Add Twitch metrics in CSV exports" at bounding box center [531, 127] width 688 height 12
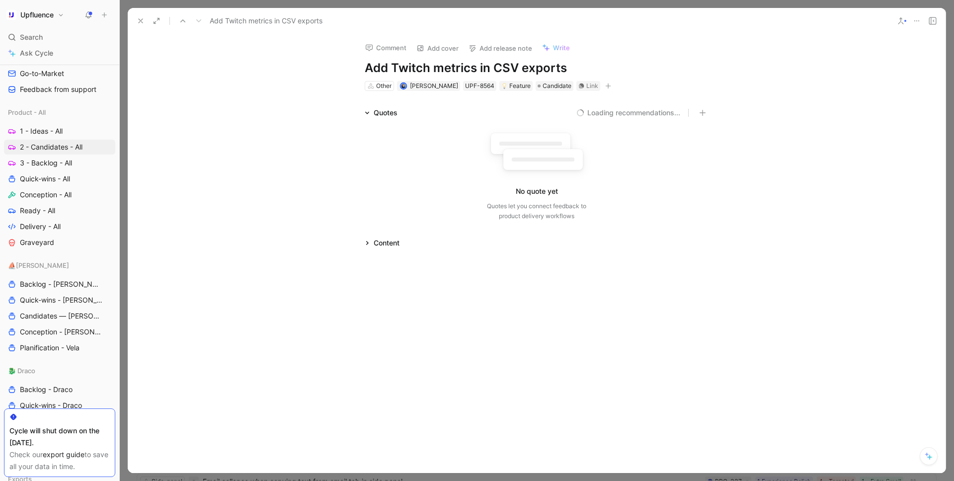
click at [474, 68] on h1 "Add Twitch metrics in CSV exports" at bounding box center [537, 68] width 344 height 16
click at [140, 18] on icon at bounding box center [141, 21] width 8 height 8
